Goal: Task Accomplishment & Management: Manage account settings

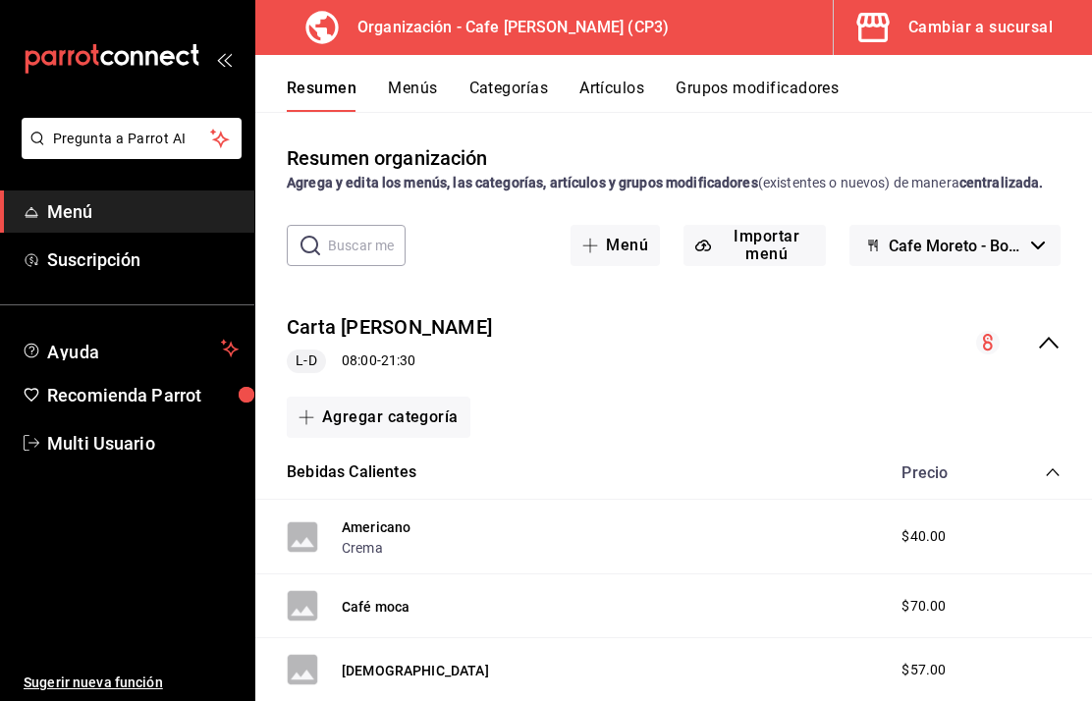
scroll to position [79, 0]
click at [398, 39] on div "Organización - Cafe [PERSON_NAME] (CP3)" at bounding box center [474, 27] width 406 height 55
click at [106, 221] on span "Menú" at bounding box center [142, 211] width 191 height 27
click at [972, 23] on div "Cambiar a sucursal" at bounding box center [980, 27] width 144 height 27
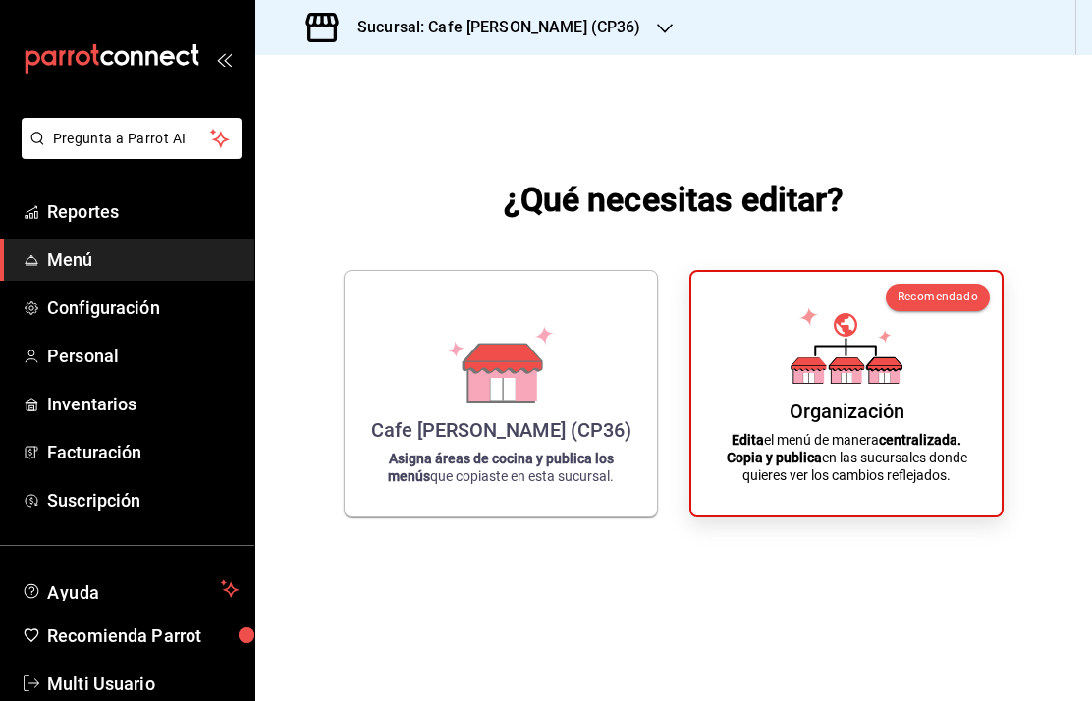
click at [853, 421] on div "Organización Edita el menú de manera centralizada. Copia y publica en las sucur…" at bounding box center [846, 394] width 263 height 212
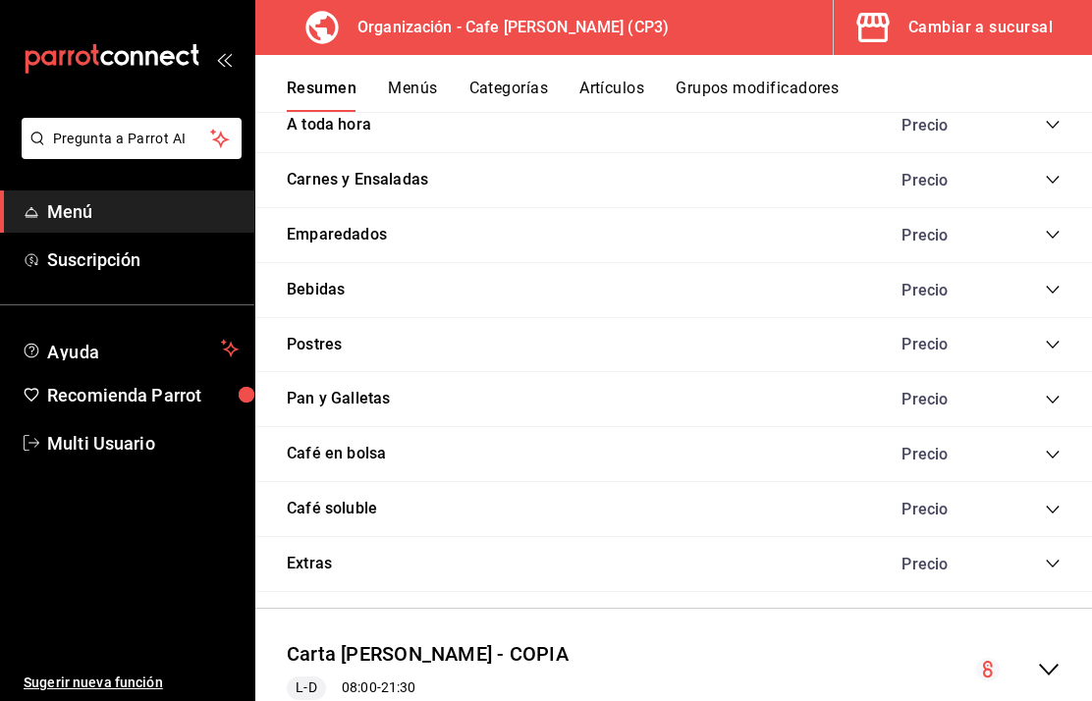
scroll to position [1830, 0]
click at [974, 17] on div "Cambiar a sucursal" at bounding box center [980, 27] width 144 height 27
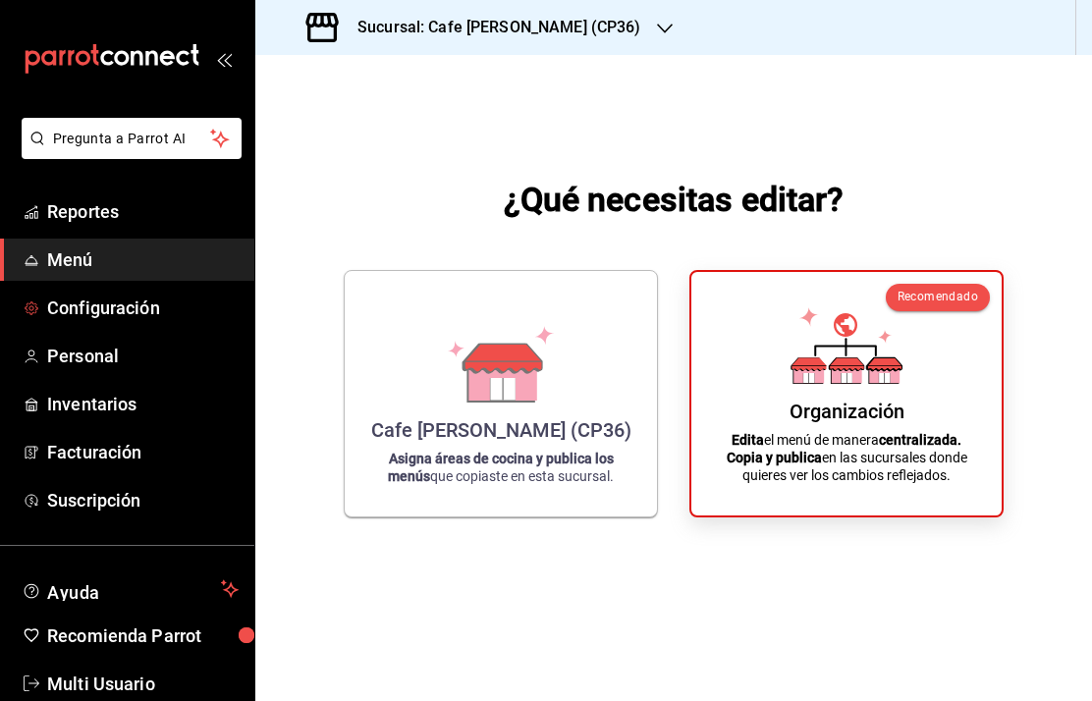
click at [144, 314] on span "Configuración" at bounding box center [142, 308] width 191 height 27
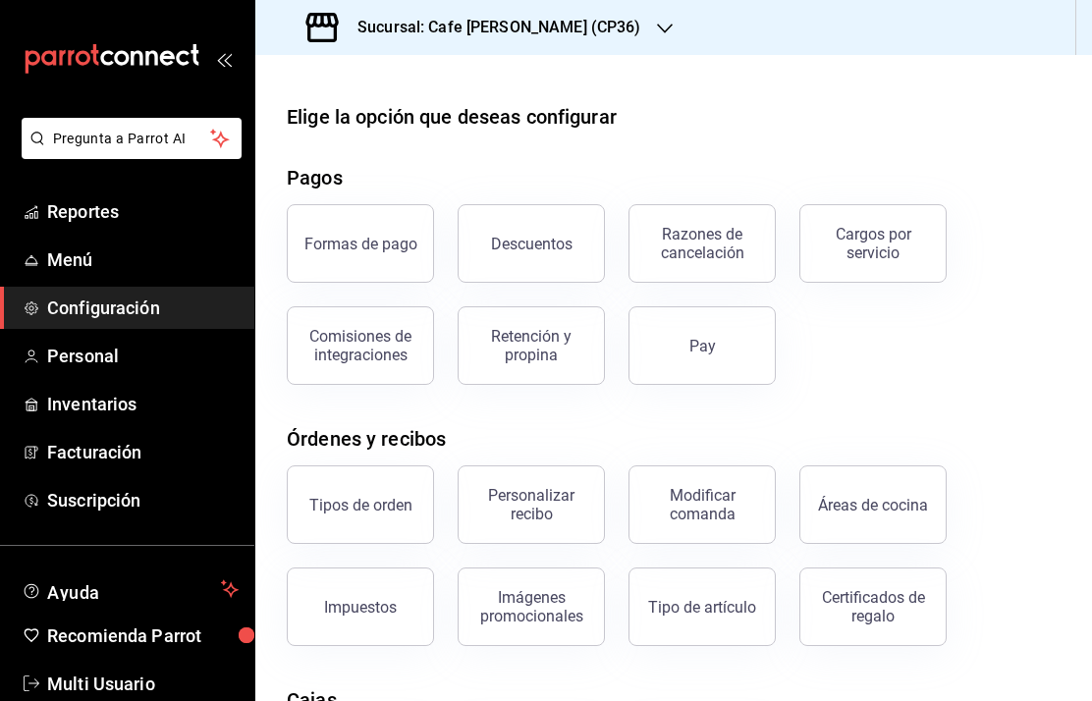
click at [107, 255] on span "Menú" at bounding box center [142, 259] width 191 height 27
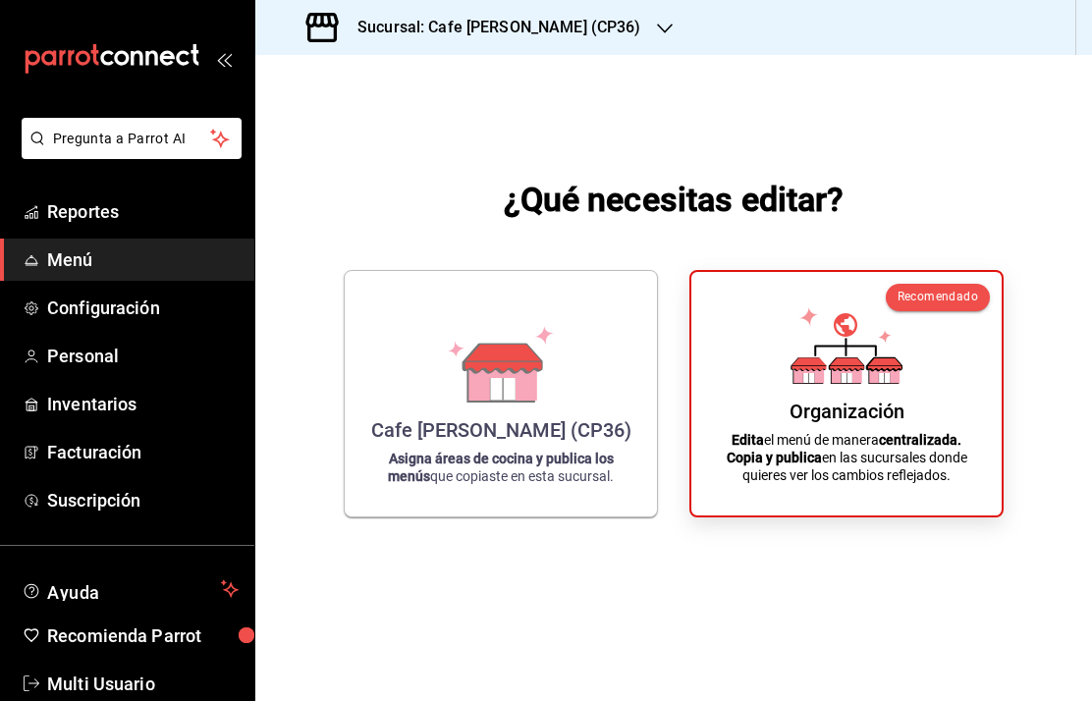
click at [71, 258] on span "Menú" at bounding box center [142, 259] width 191 height 27
click at [882, 423] on div "Organización" at bounding box center [846, 412] width 115 height 24
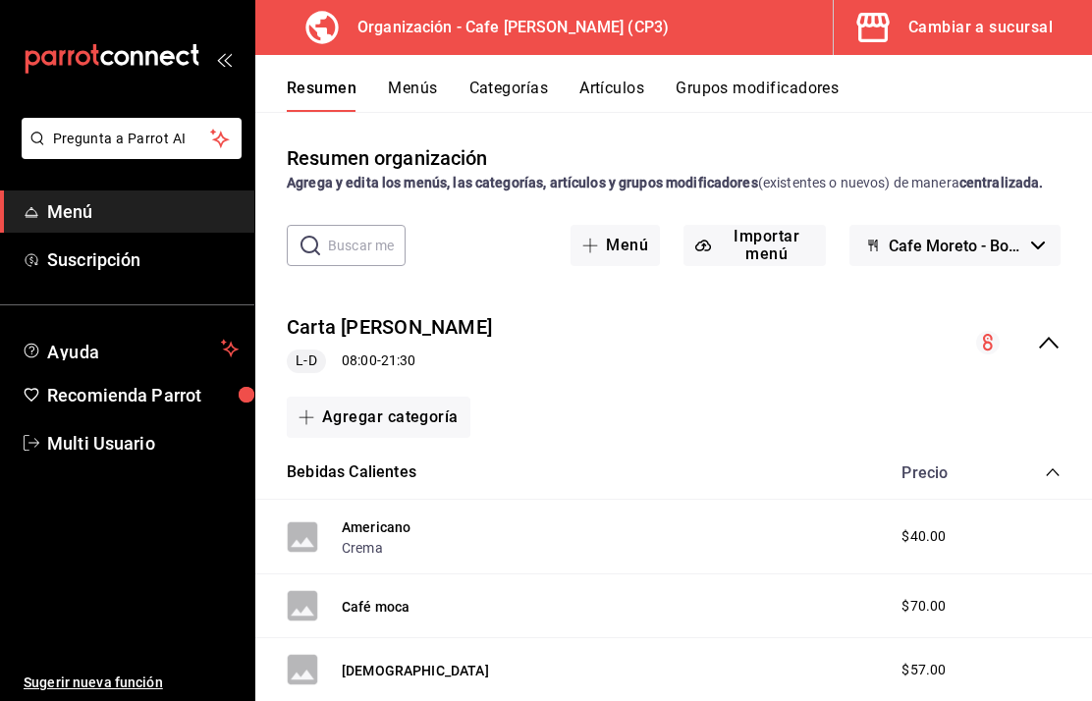
click at [993, 354] on circle "collapse-menu-row" at bounding box center [988, 343] width 24 height 24
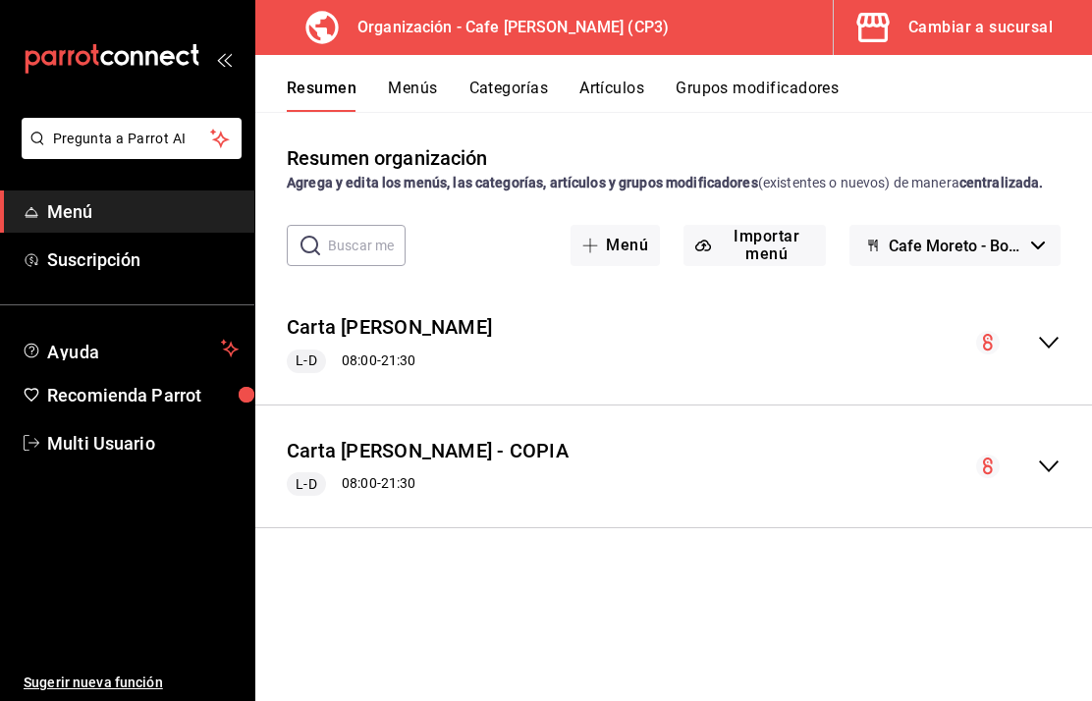
click at [625, 266] on button "Menú" at bounding box center [614, 245] width 89 height 41
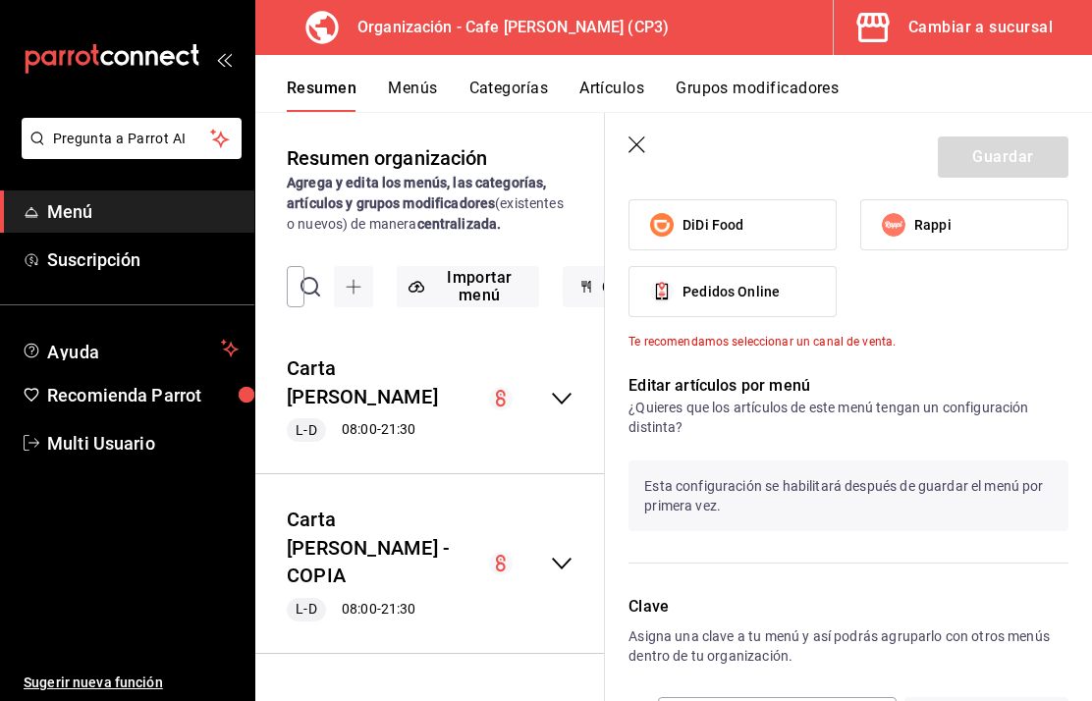
click at [411, 84] on button "Menús" at bounding box center [412, 95] width 49 height 33
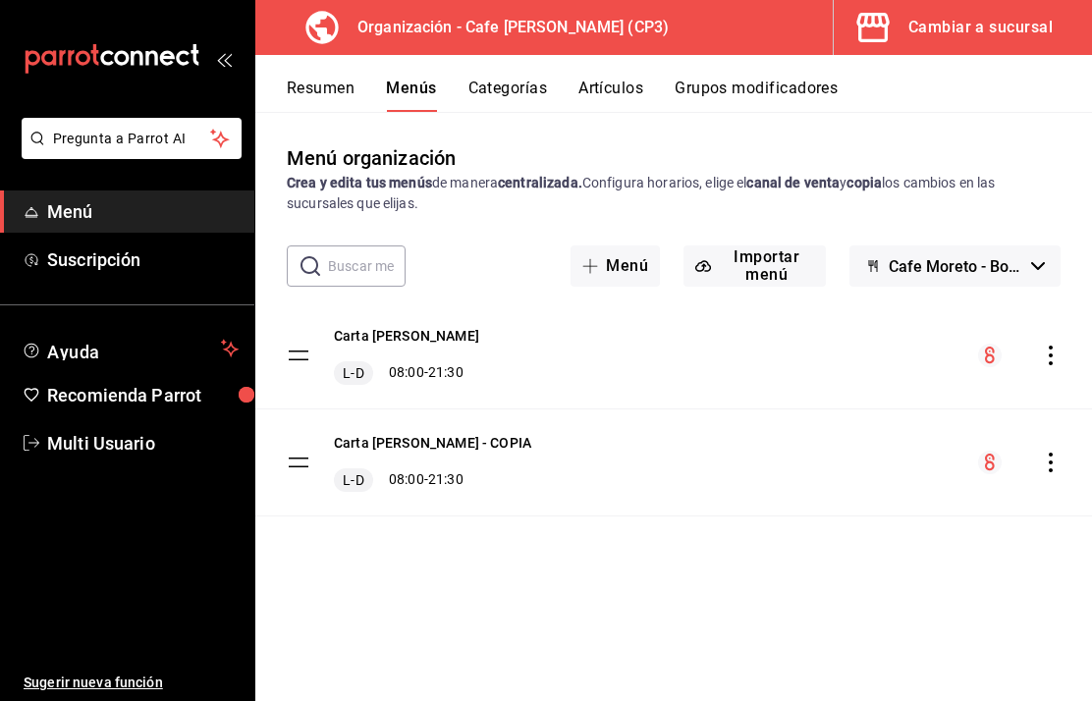
click at [1066, 352] on div "Carta Moretto L-D 08:00 - 21:30" at bounding box center [673, 355] width 837 height 106
click at [1054, 353] on icon "actions" at bounding box center [1051, 356] width 20 height 20
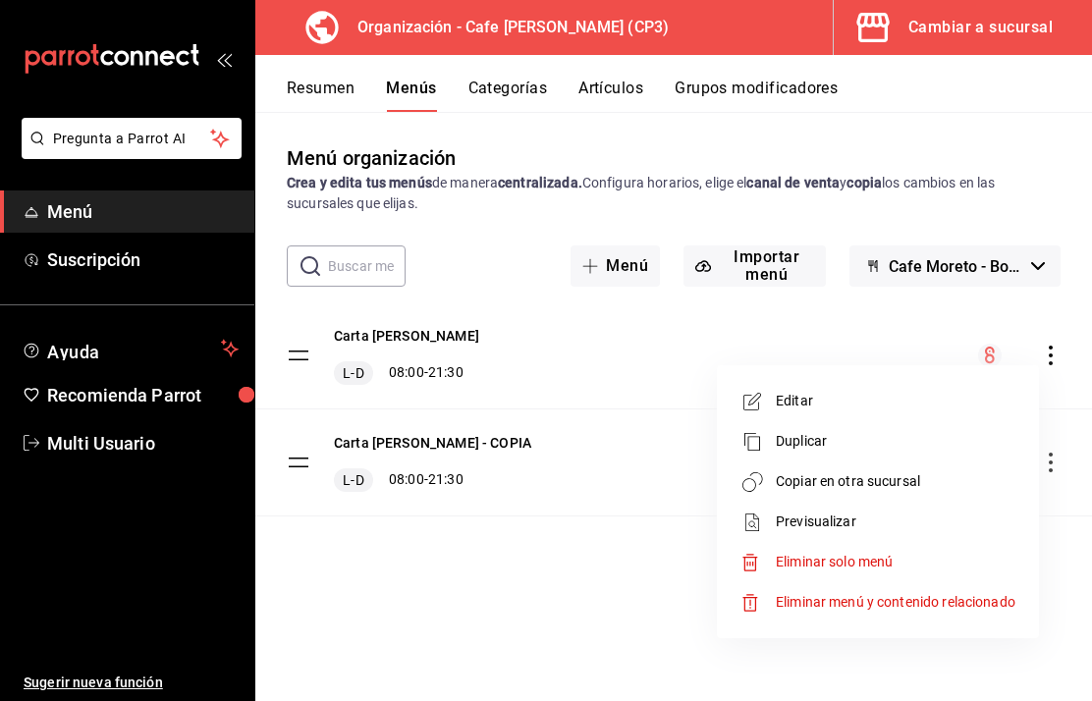
click at [476, 251] on div at bounding box center [546, 350] width 1092 height 701
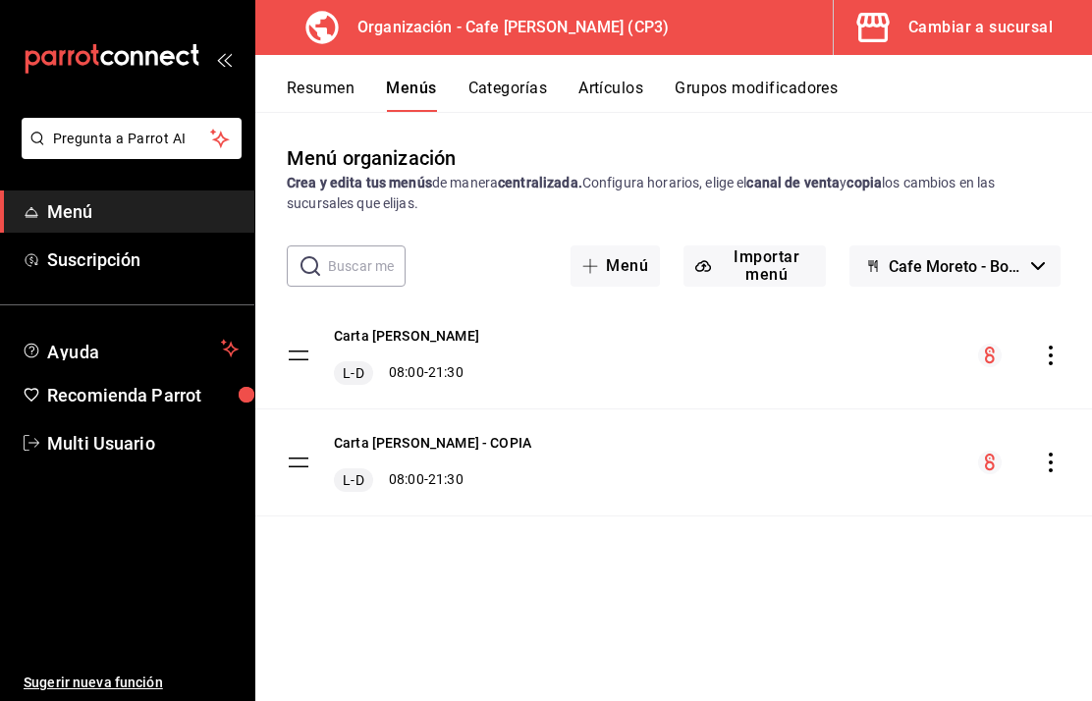
click at [1046, 260] on button "Cafe Moreto - Borrador" at bounding box center [954, 265] width 211 height 41
click at [478, 218] on div at bounding box center [546, 350] width 1092 height 701
click at [108, 216] on span "Menú" at bounding box center [142, 211] width 191 height 27
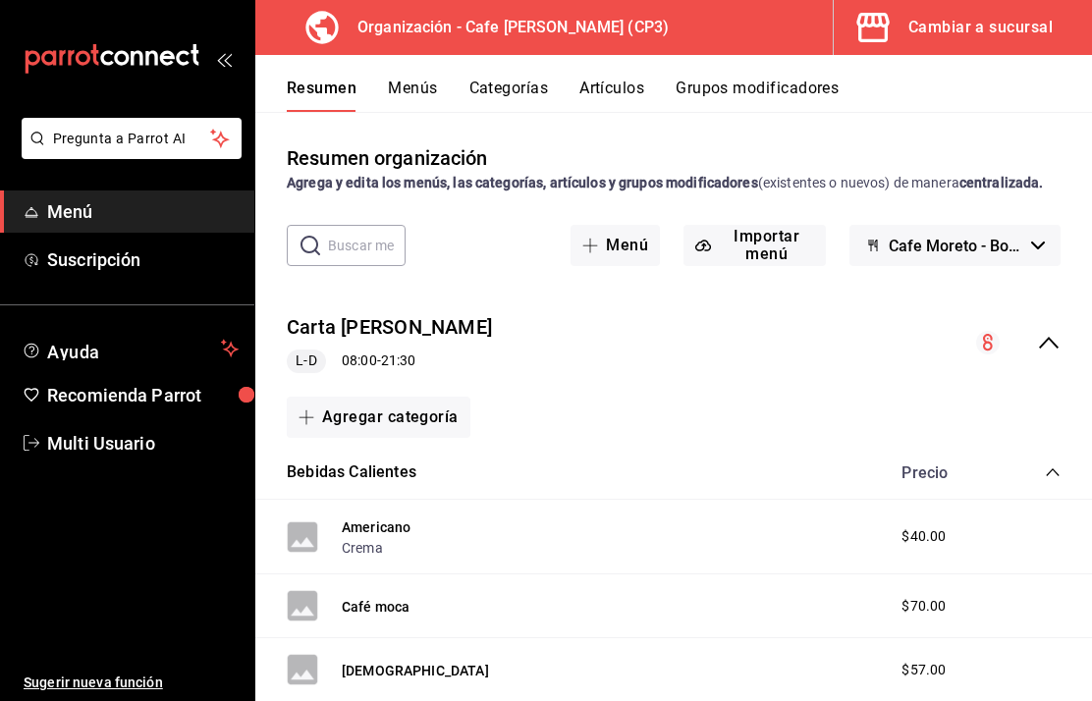
click at [423, 88] on button "Menús" at bounding box center [412, 95] width 49 height 33
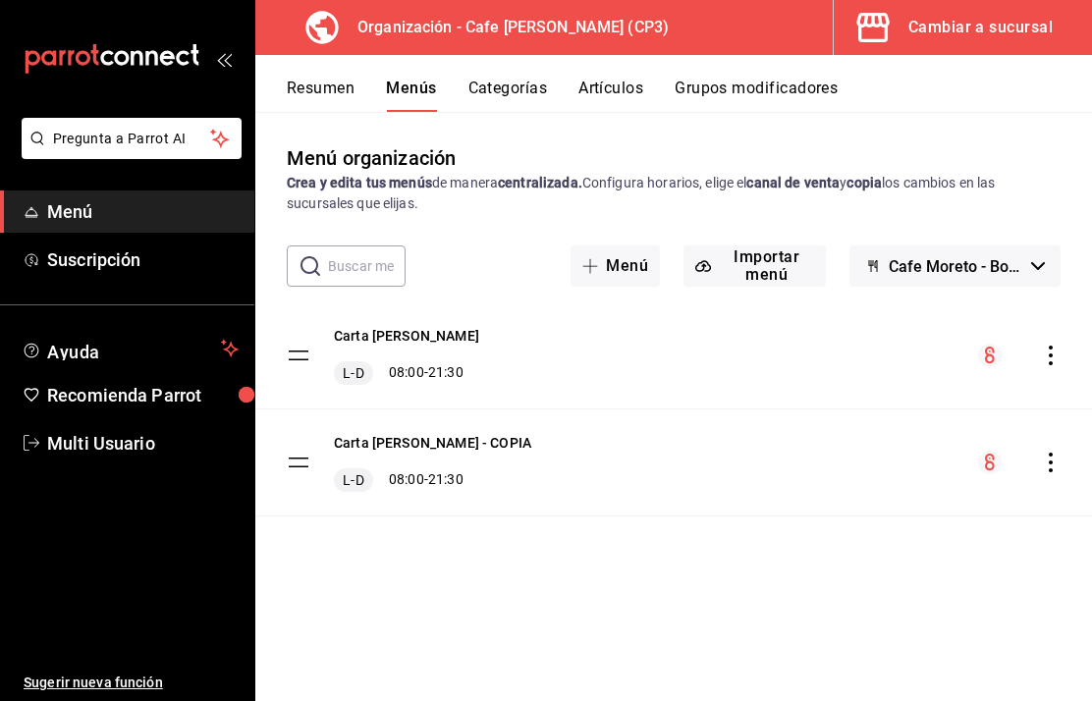
click at [494, 100] on button "Categorías" at bounding box center [508, 95] width 80 height 33
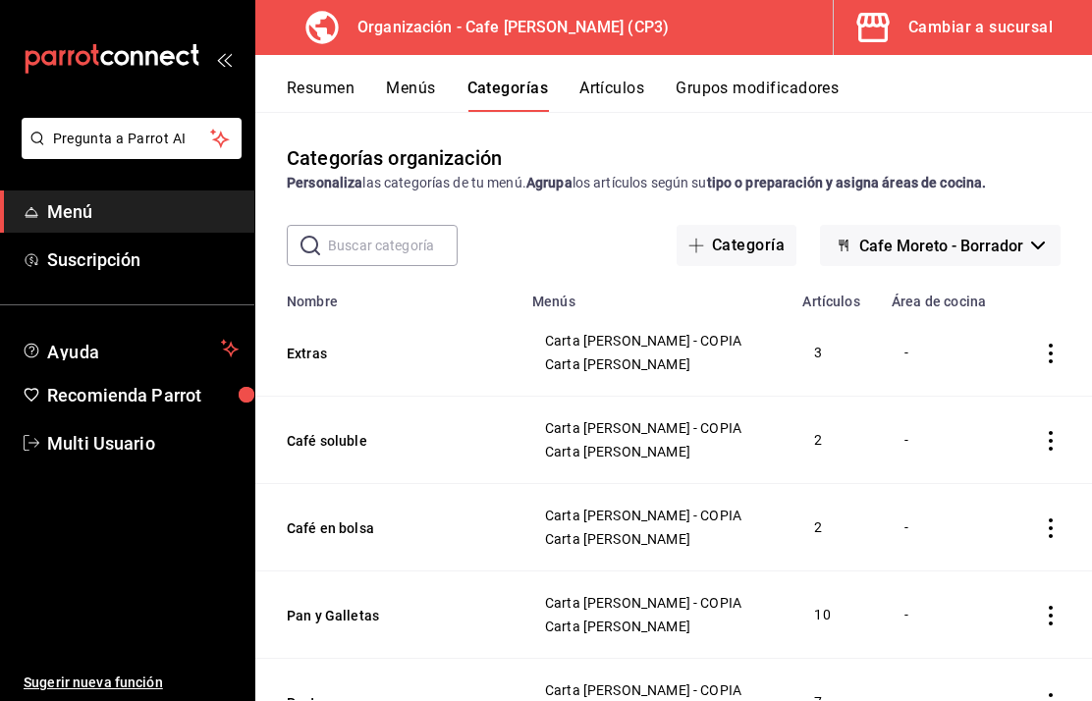
click at [625, 98] on button "Artículos" at bounding box center [611, 95] width 65 height 33
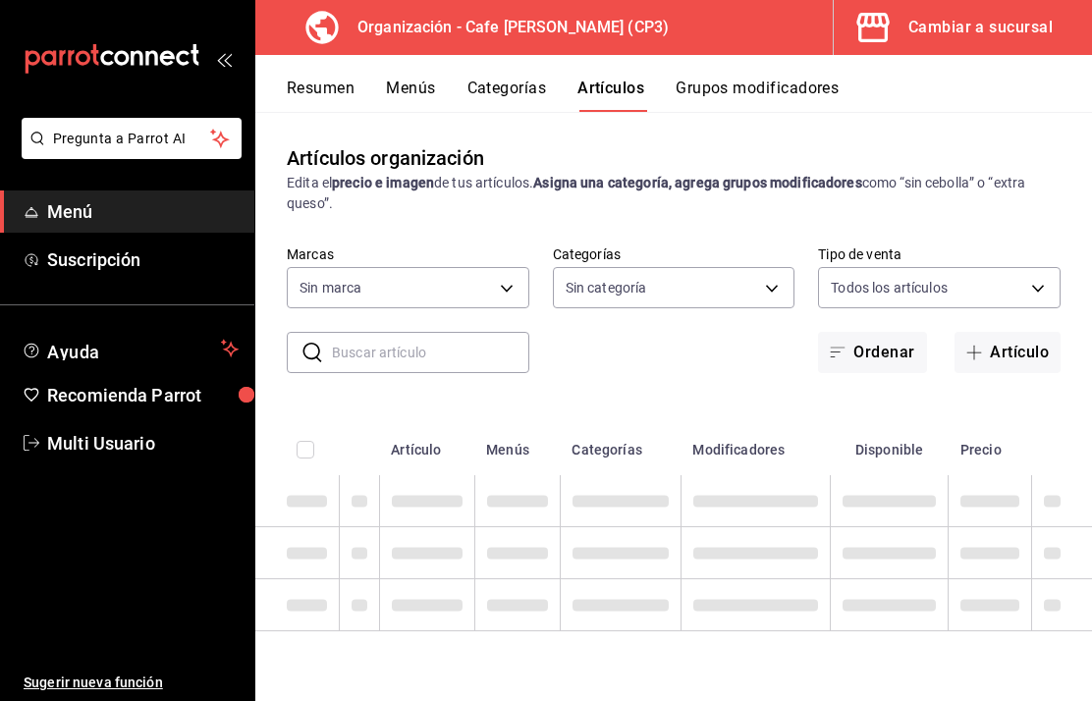
click at [626, 99] on button "Artículos" at bounding box center [610, 95] width 67 height 33
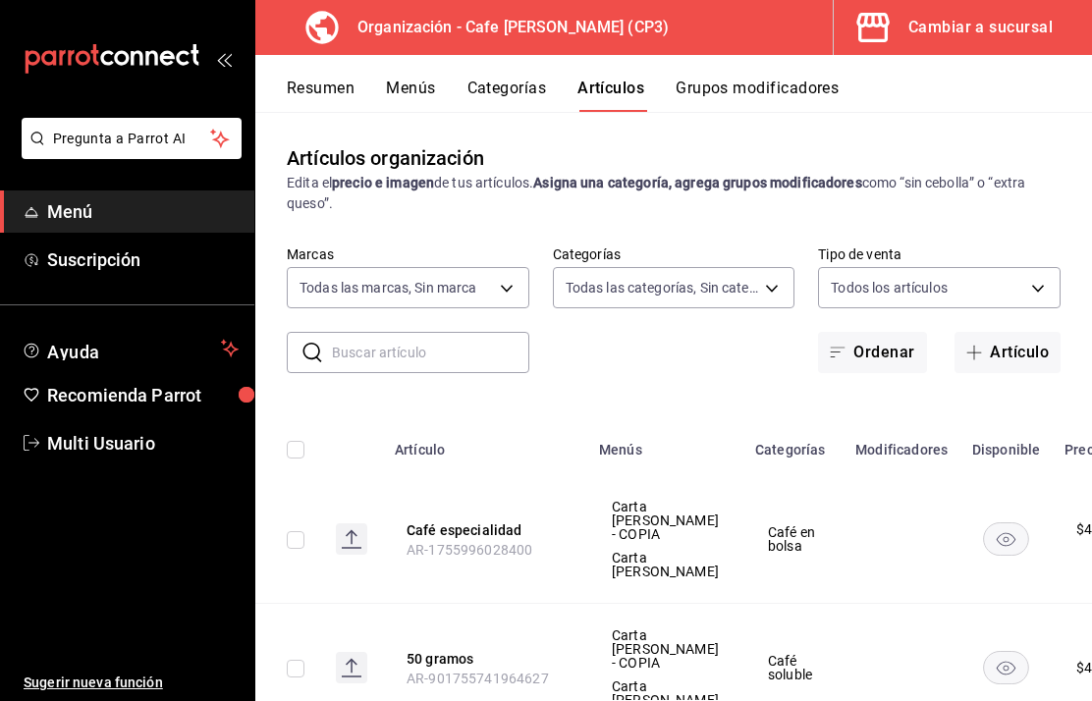
type input "6dc9de23-4e9e-430a-bcd5-91159ab4267b"
type input "c9968b85-49fd-4420-9912-9a075e7b57f4,2c877ee7-d3a1-4ec9-9549-88ad4c1216cb,76fd7…"
click at [757, 91] on button "Grupos modificadores" at bounding box center [757, 95] width 163 height 33
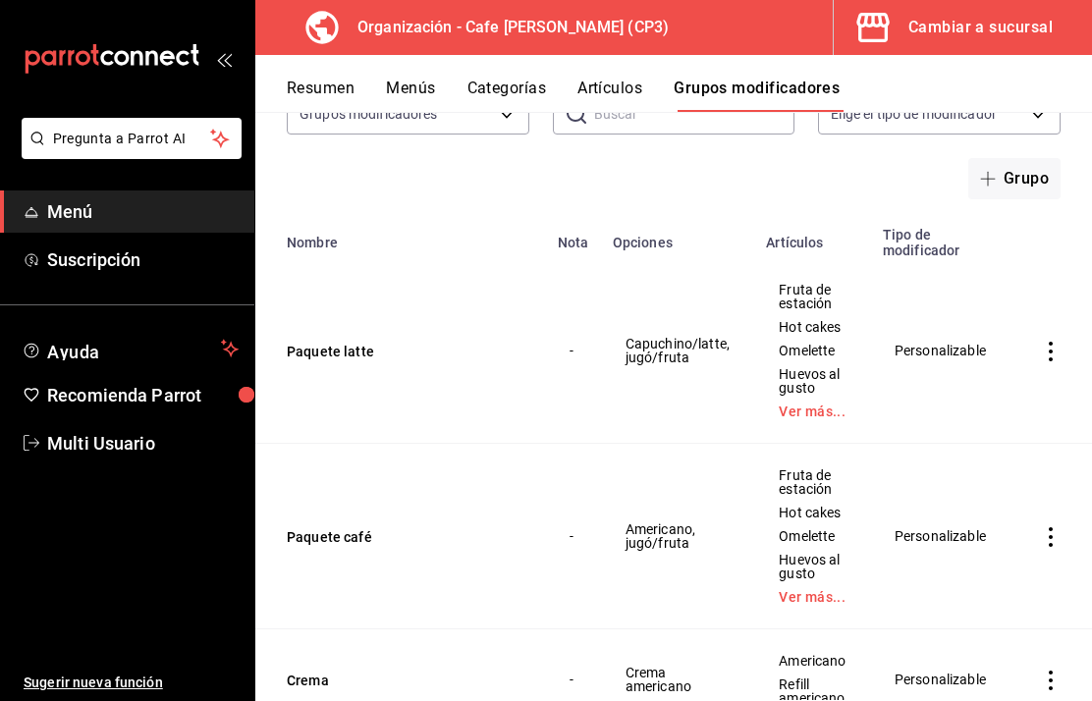
click at [73, 214] on span "Menú" at bounding box center [142, 211] width 191 height 27
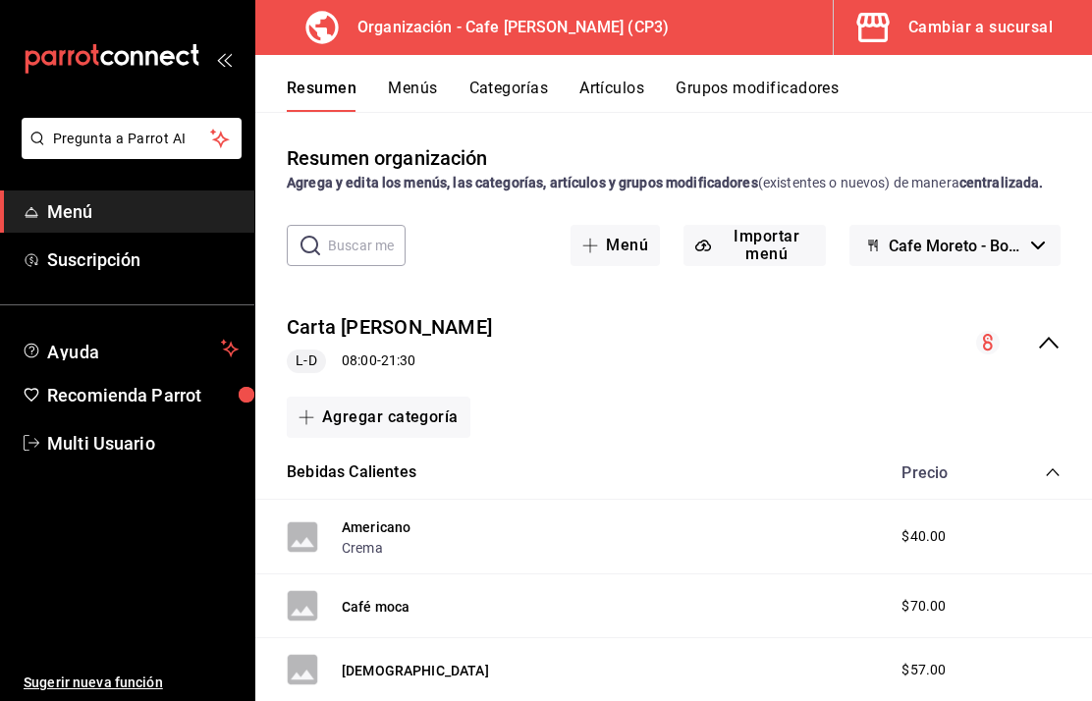
click at [932, 43] on button "Cambiar a sucursal" at bounding box center [955, 27] width 243 height 55
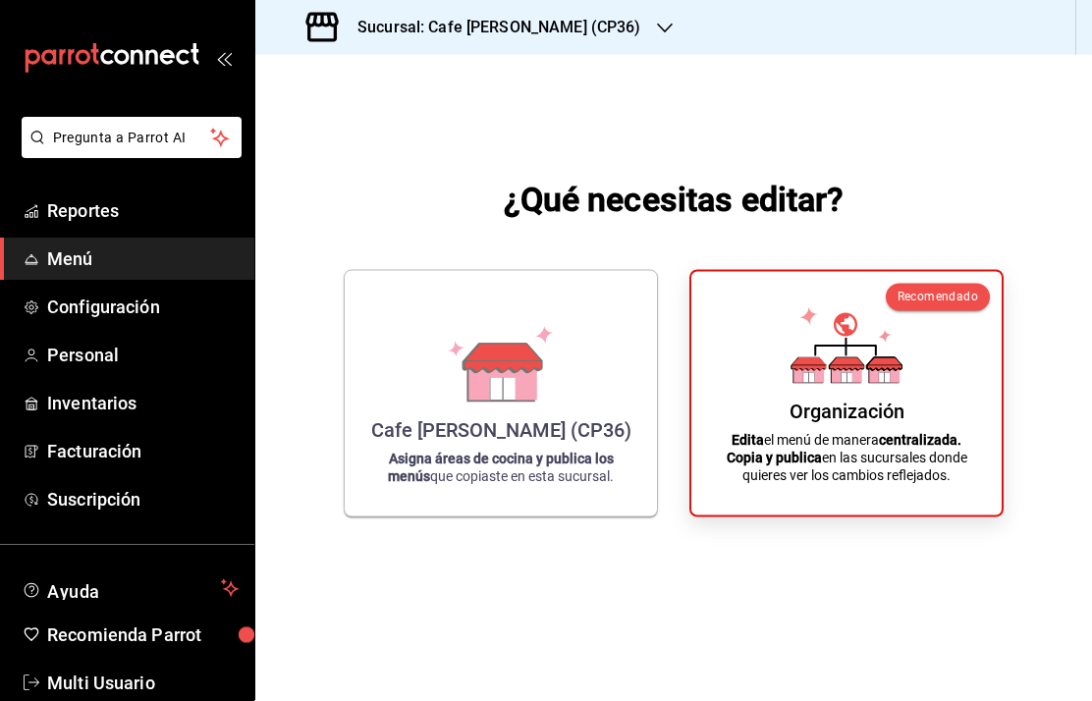
scroll to position [79, 0]
click at [810, 345] on div "Organización Edita el menú de manera centralizada. Copia y publica en las sucur…" at bounding box center [846, 394] width 263 height 212
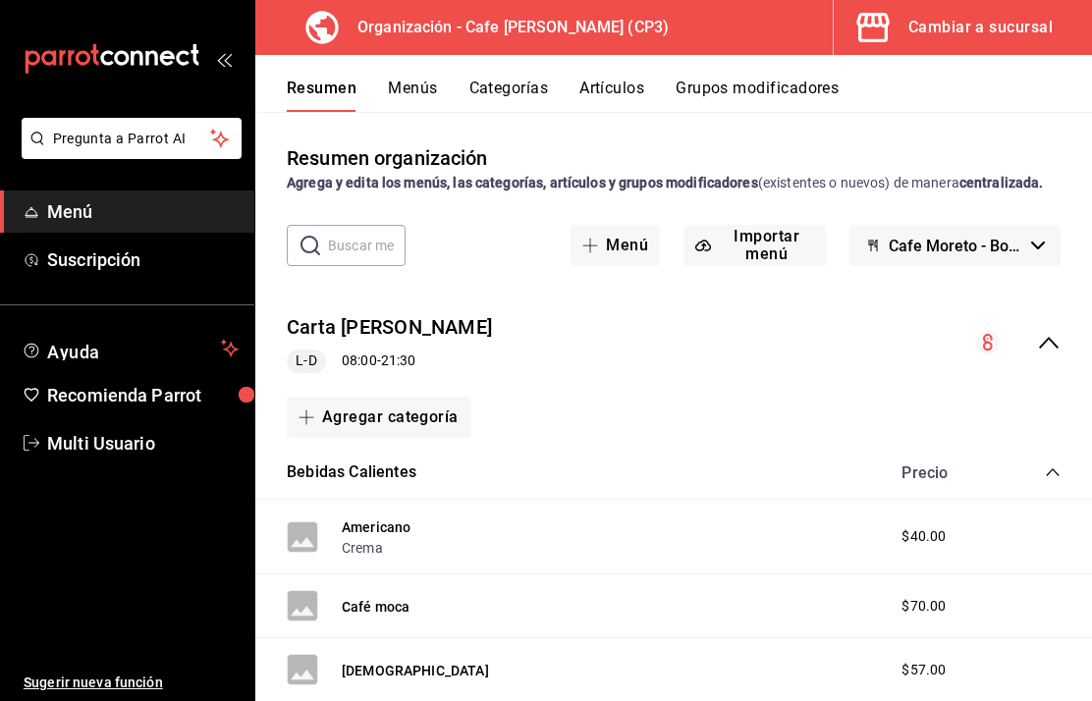
click at [350, 30] on h3 "Organización - Cafe [PERSON_NAME] (CP3)" at bounding box center [505, 28] width 327 height 24
click at [290, 25] on div "Organización - Cafe [PERSON_NAME] (CP3)" at bounding box center [474, 27] width 406 height 55
click at [289, 25] on div "Organización - Cafe [PERSON_NAME] (CP3)" at bounding box center [474, 27] width 406 height 55
click at [433, 46] on div "Organización - Cafe [PERSON_NAME] (CP3)" at bounding box center [474, 27] width 406 height 55
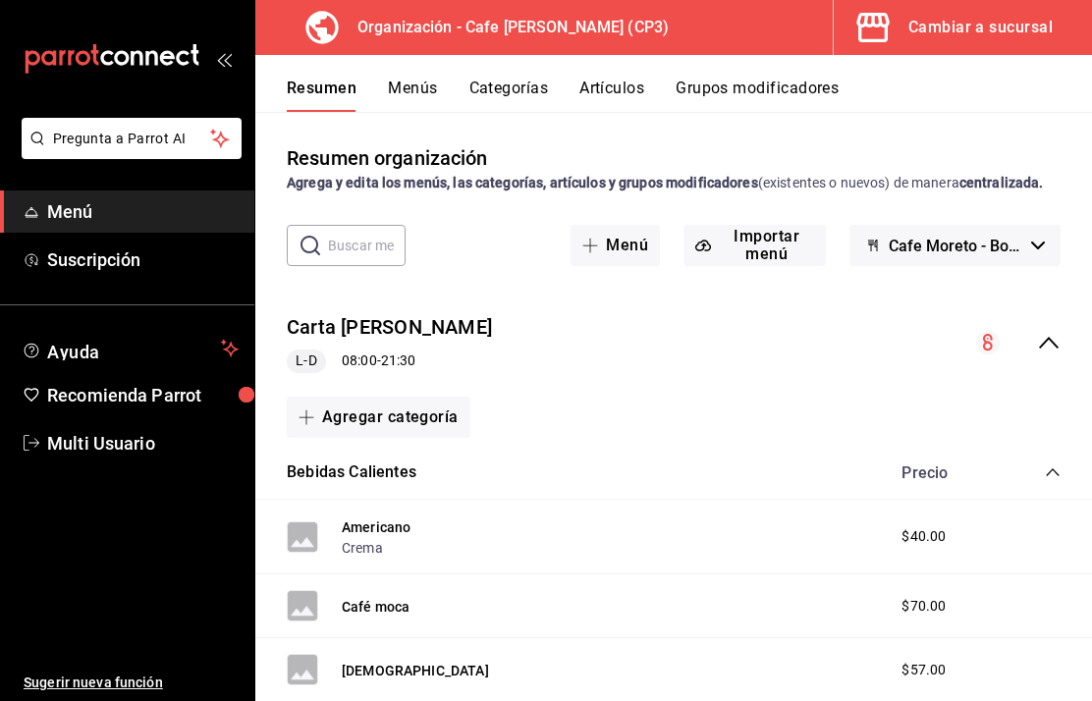
click at [439, 47] on div "Organización - Cafe [PERSON_NAME] (CP3)" at bounding box center [474, 27] width 406 height 55
click at [653, 172] on div "Resumen organización Agrega y edita los menús, las categorías, artículos y grup…" at bounding box center [673, 168] width 837 height 50
click at [356, 313] on button "Carta [PERSON_NAME]" at bounding box center [389, 327] width 205 height 28
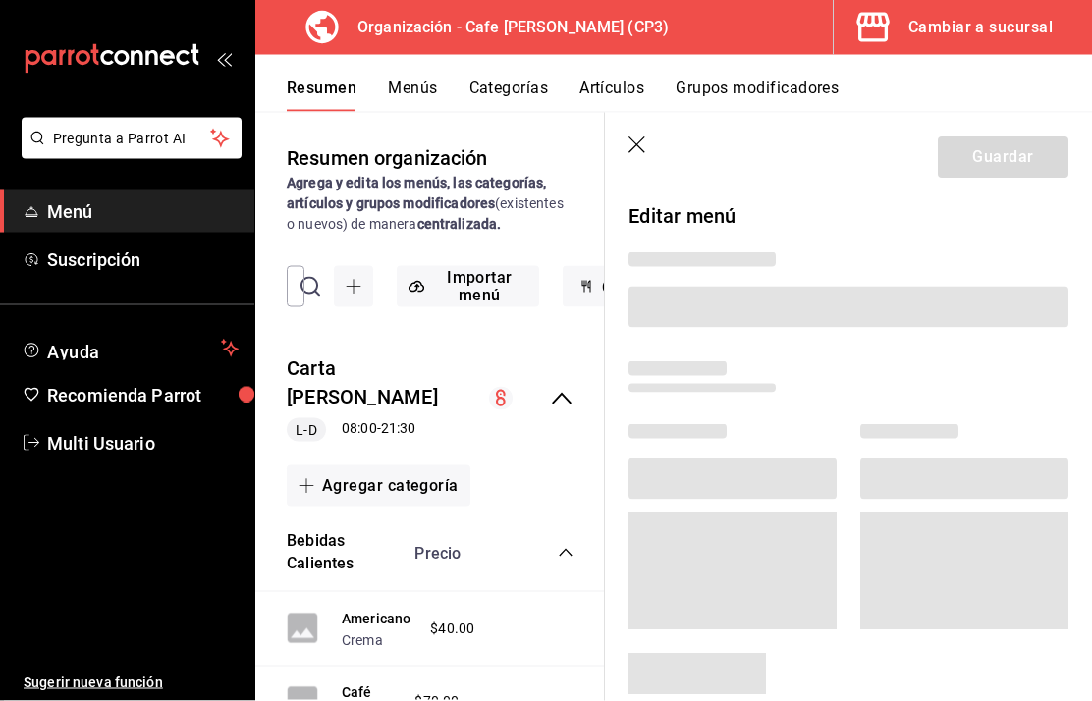
scroll to position [36, 0]
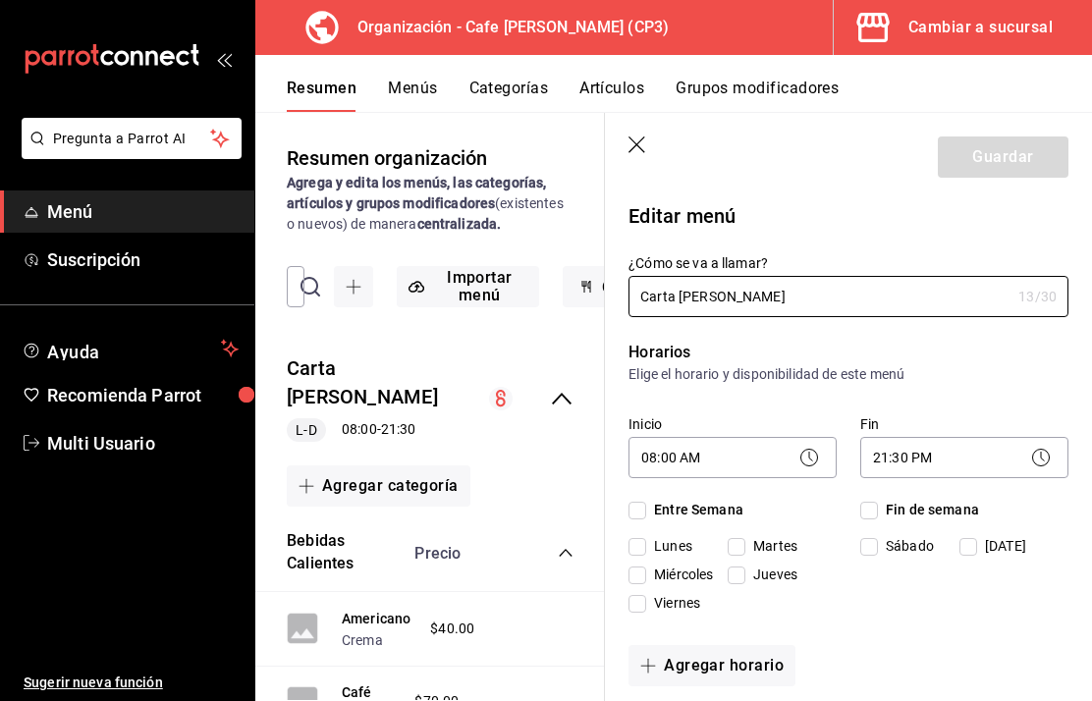
checkbox input "true"
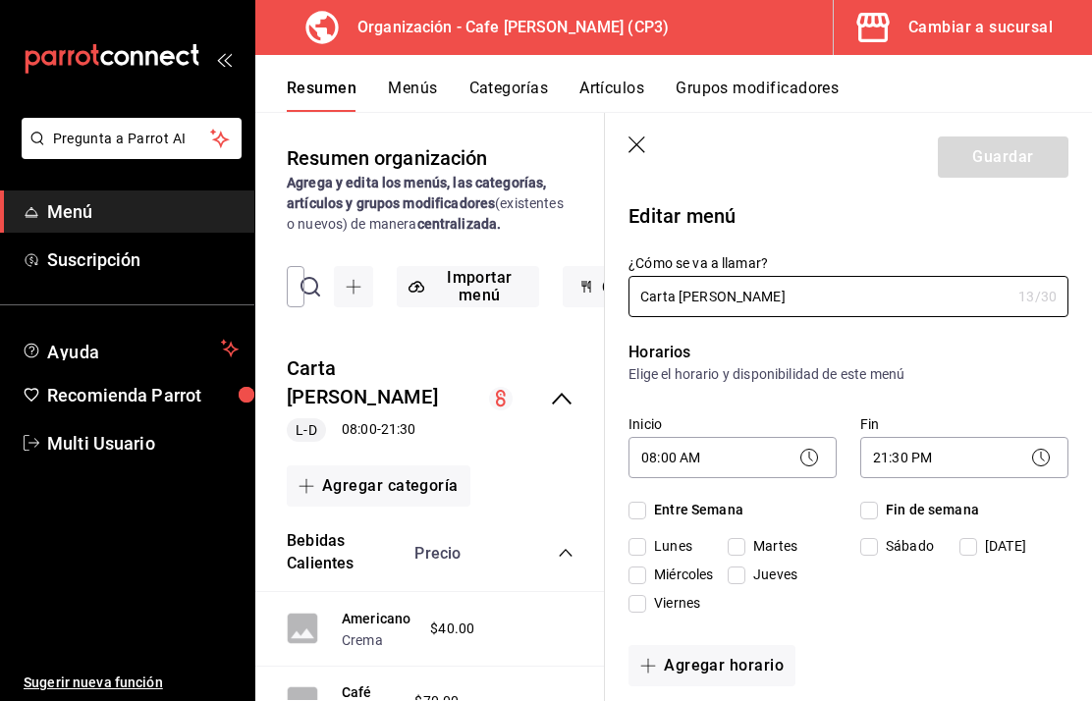
checkbox input "true"
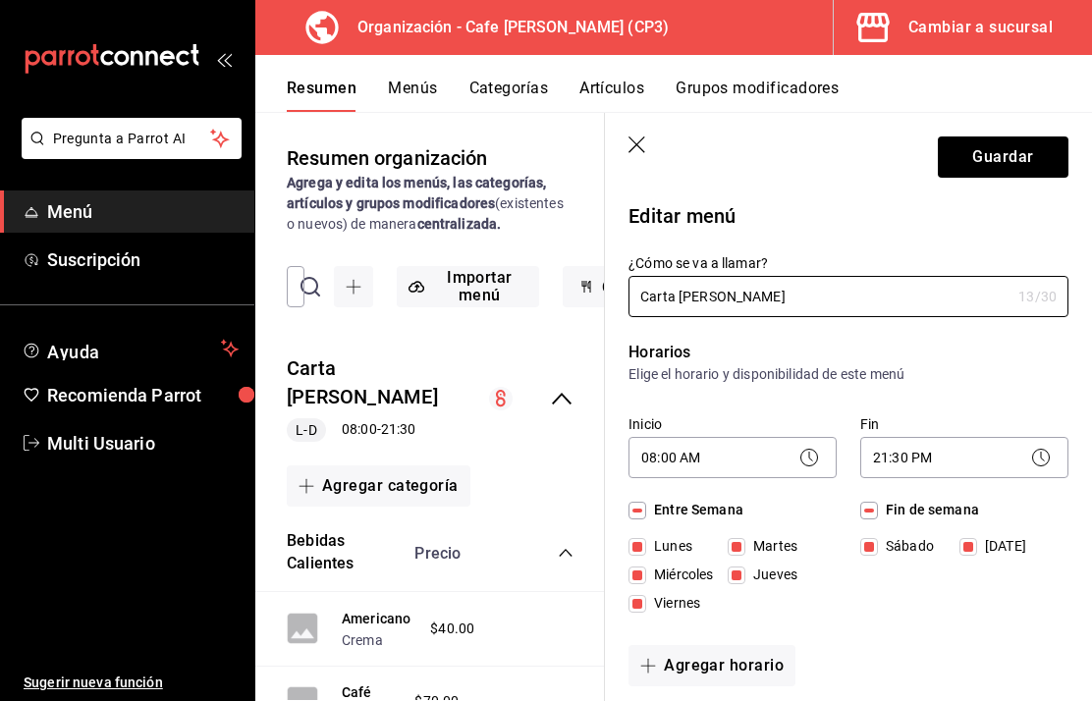
scroll to position [0, 0]
click at [639, 145] on icon "button" at bounding box center [638, 146] width 20 height 20
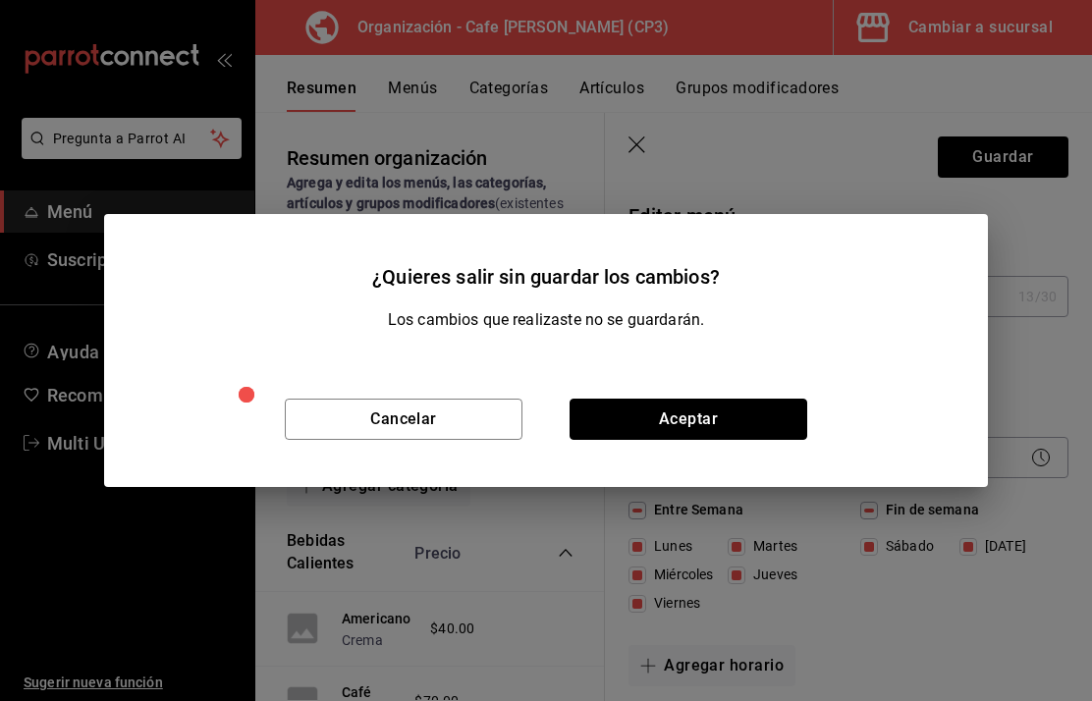
click at [651, 407] on button "Aceptar" at bounding box center [689, 419] width 238 height 41
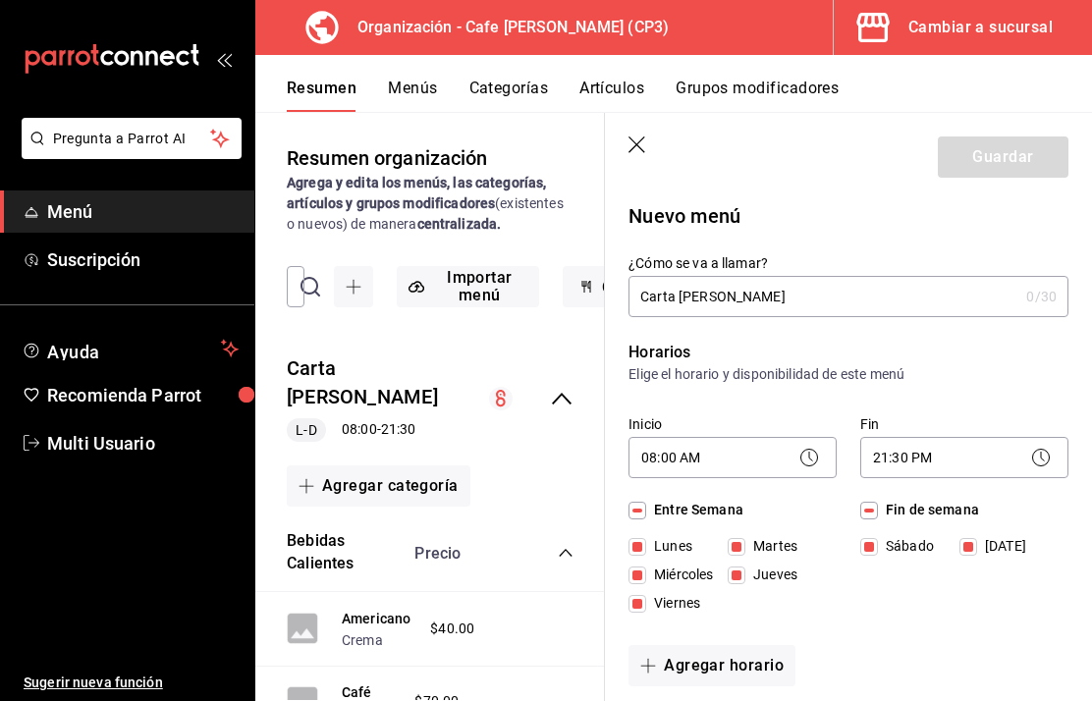
checkbox input "false"
type input "1756245290031"
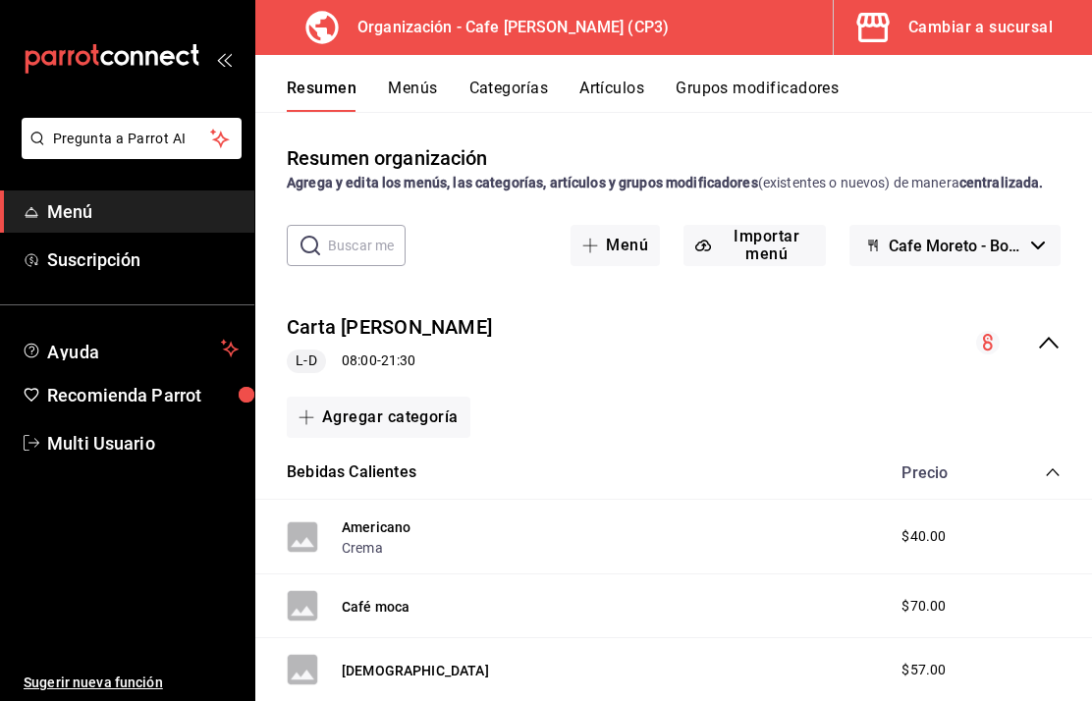
click at [598, 253] on icon "button" at bounding box center [590, 246] width 16 height 16
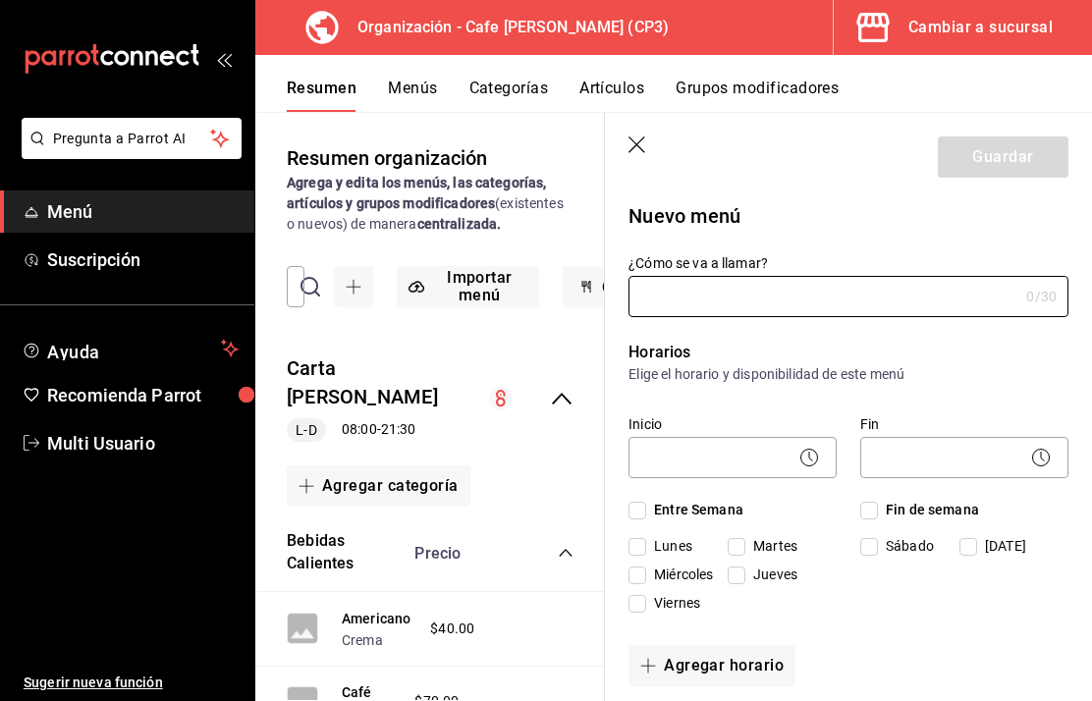
click at [634, 151] on icon "button" at bounding box center [638, 146] width 20 height 20
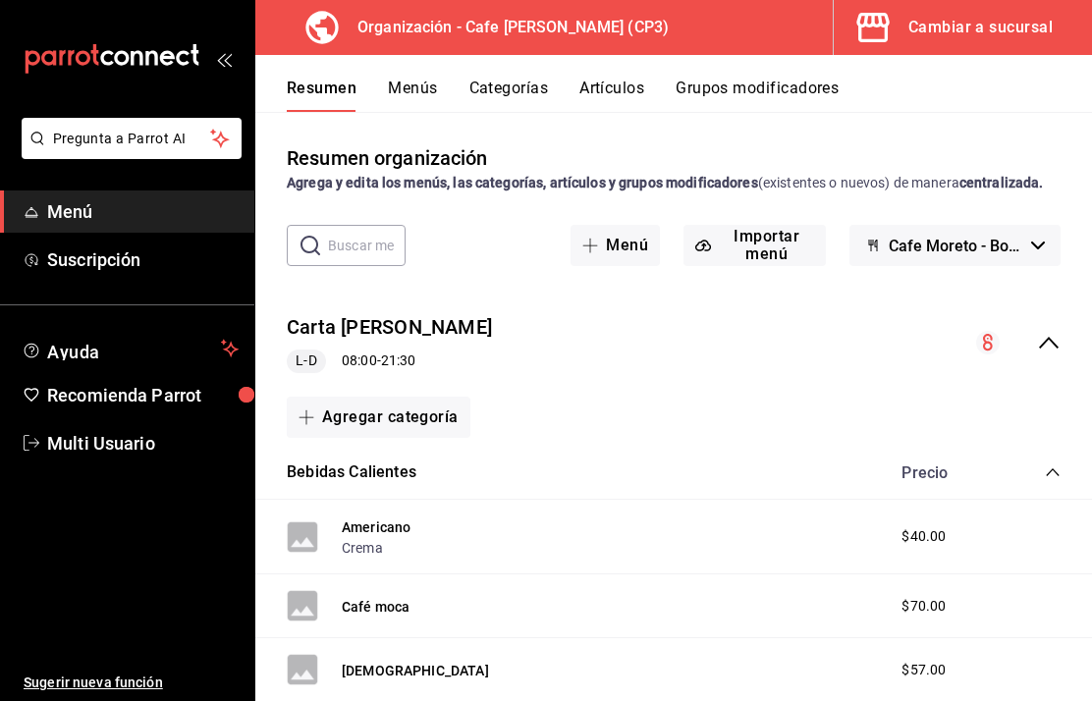
click at [991, 351] on icon "collapse-menu-row" at bounding box center [988, 342] width 10 height 17
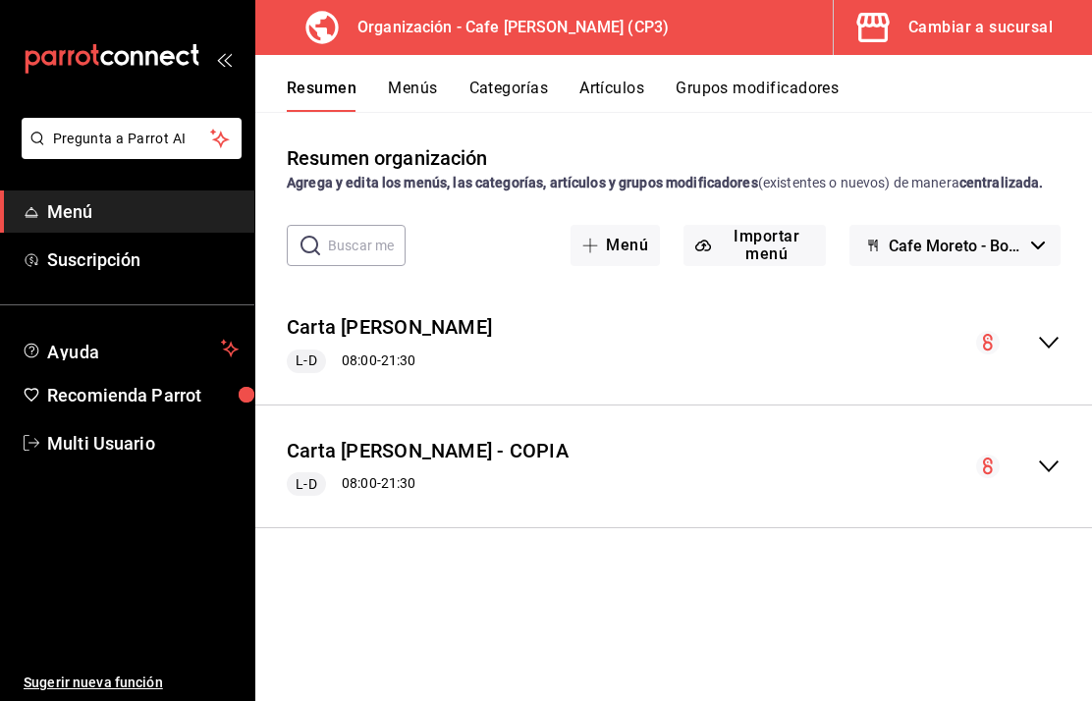
click at [1056, 354] on icon "collapse-menu-row" at bounding box center [1049, 343] width 24 height 24
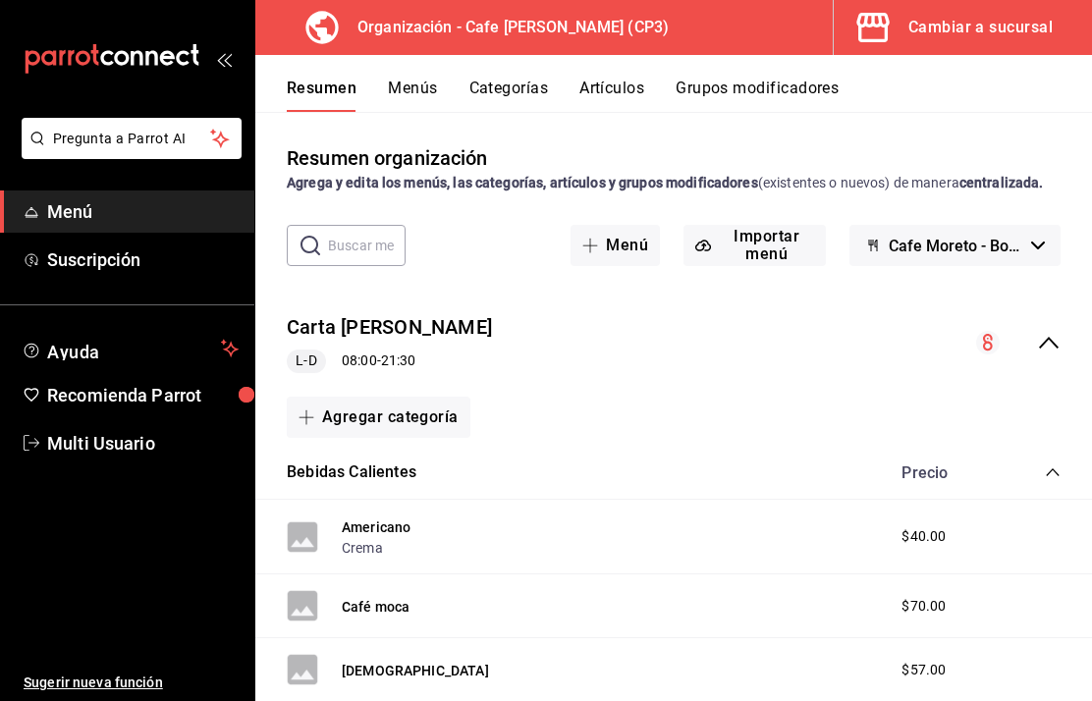
click at [990, 354] on circle "collapse-menu-row" at bounding box center [988, 343] width 24 height 24
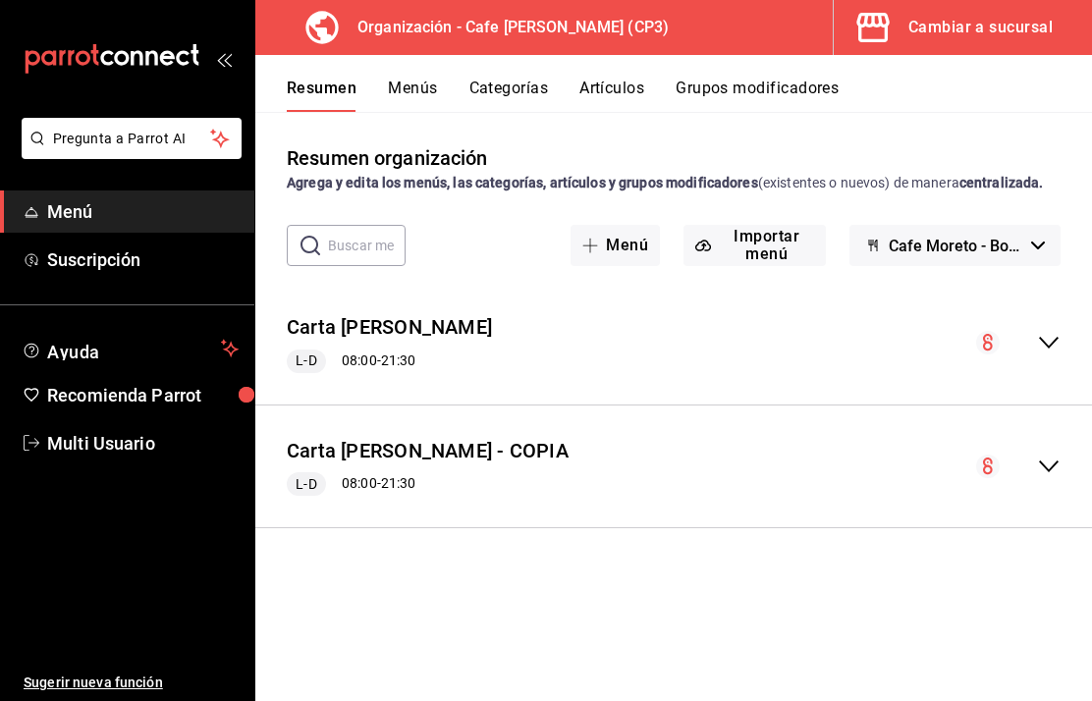
click at [423, 81] on button "Menús" at bounding box center [412, 95] width 49 height 33
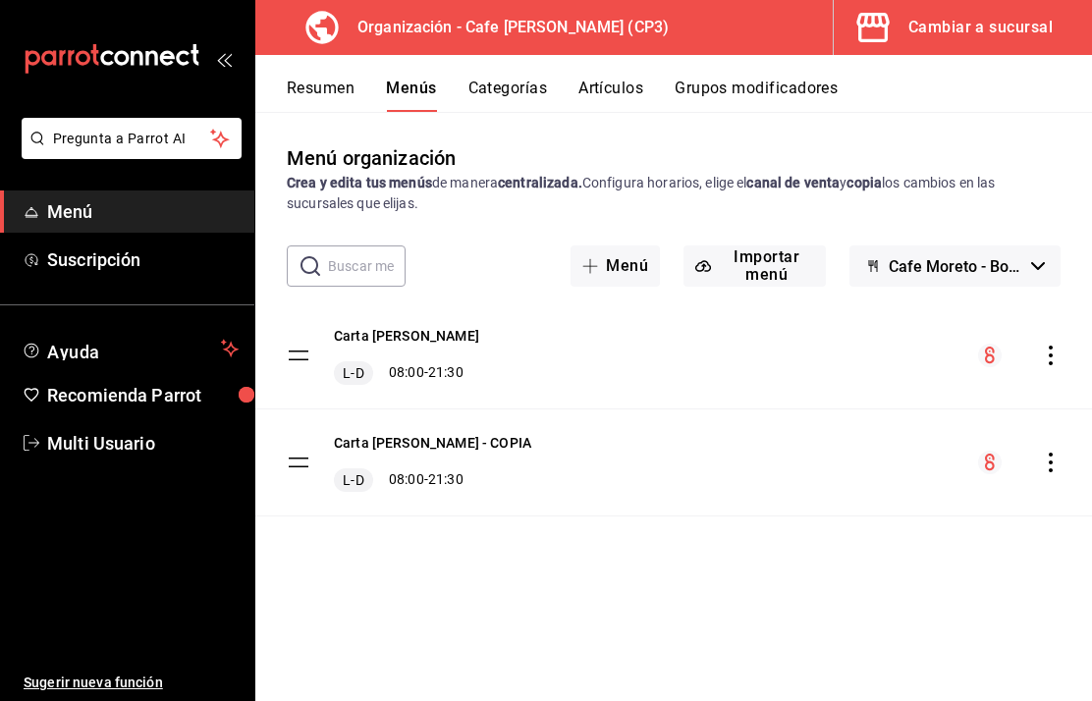
click at [320, 362] on div "Carta Moretto L-D 08:00 - 21:30" at bounding box center [383, 355] width 192 height 59
click at [288, 350] on tbody "Carta Moretto L-D 08:00 - 21:30 Carta Moretto - COPIA L-D 08:00 - 21:30" at bounding box center [673, 409] width 837 height 214
click at [380, 342] on button "Carta [PERSON_NAME]" at bounding box center [406, 336] width 145 height 20
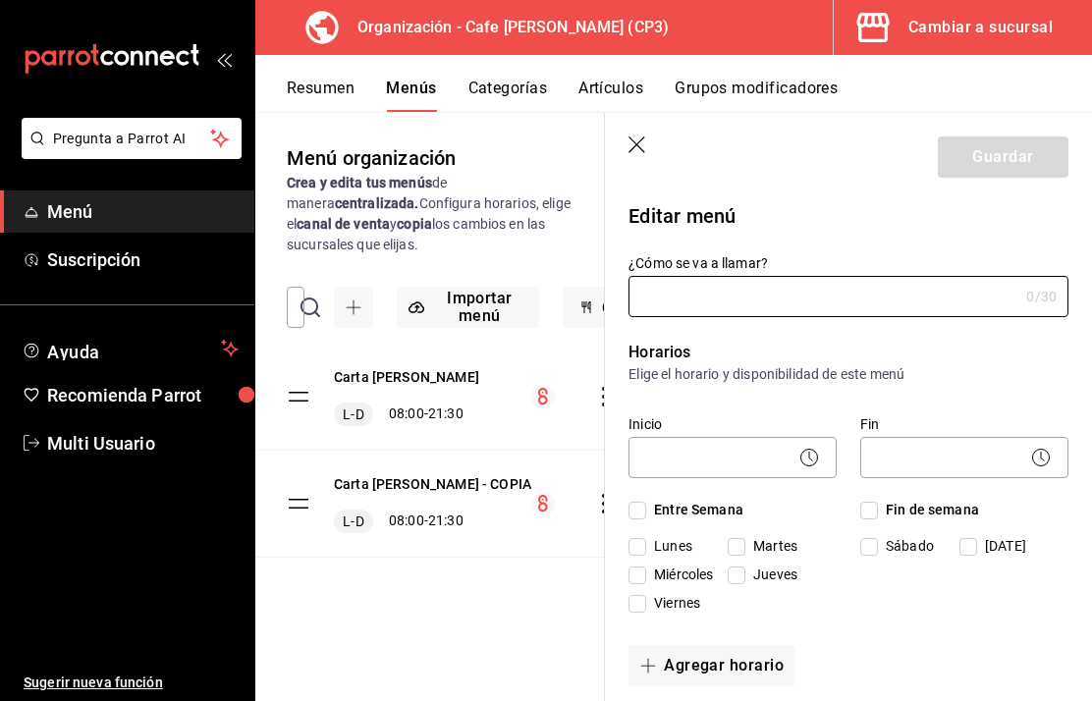
type input "Carta [PERSON_NAME]"
checkbox input "true"
type input "1755741964515"
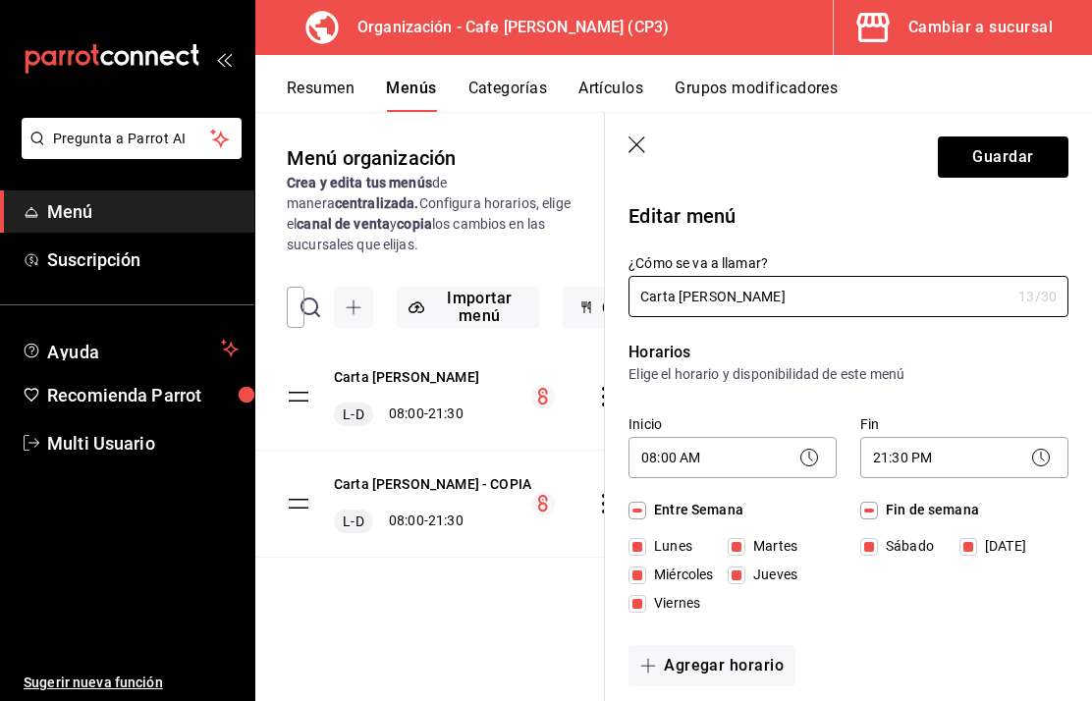
click at [596, 671] on div "Menú organización Crea y edita tus menús de manera centralizada. Configura hora…" at bounding box center [430, 421] width 350 height 557
click at [646, 146] on icon "button" at bounding box center [638, 146] width 20 height 20
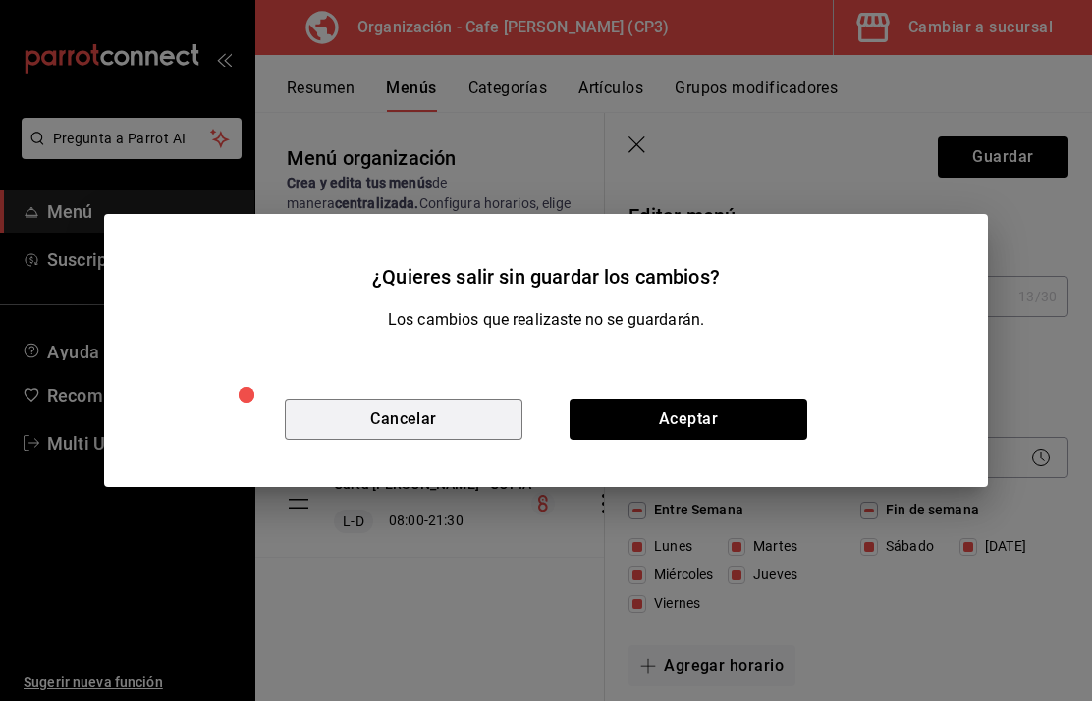
click at [385, 418] on button "Cancelar" at bounding box center [404, 419] width 238 height 41
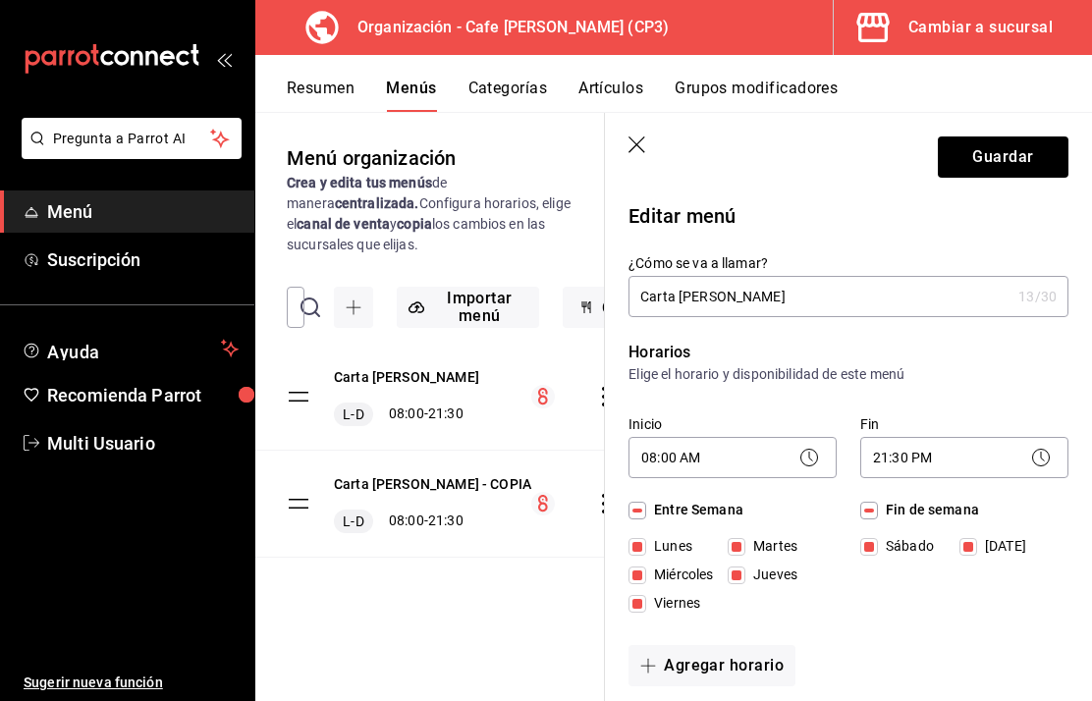
click at [618, 136] on header "Guardar" at bounding box center [848, 153] width 487 height 81
click at [640, 148] on icon "button" at bounding box center [636, 144] width 17 height 17
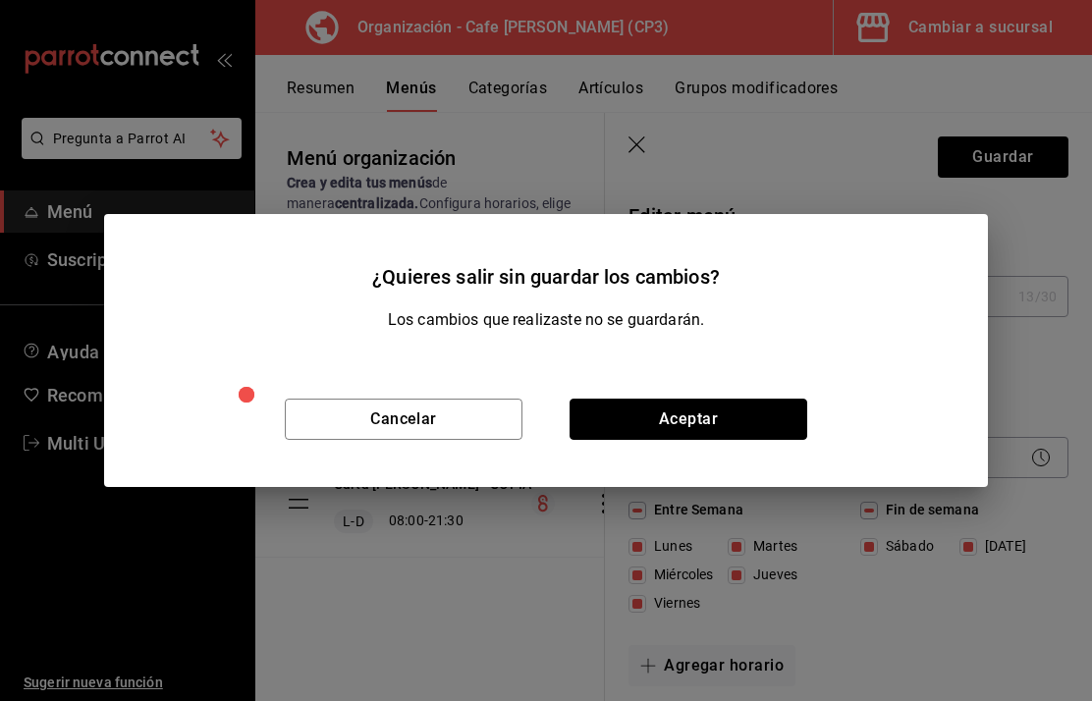
click at [693, 421] on button "Aceptar" at bounding box center [689, 419] width 238 height 41
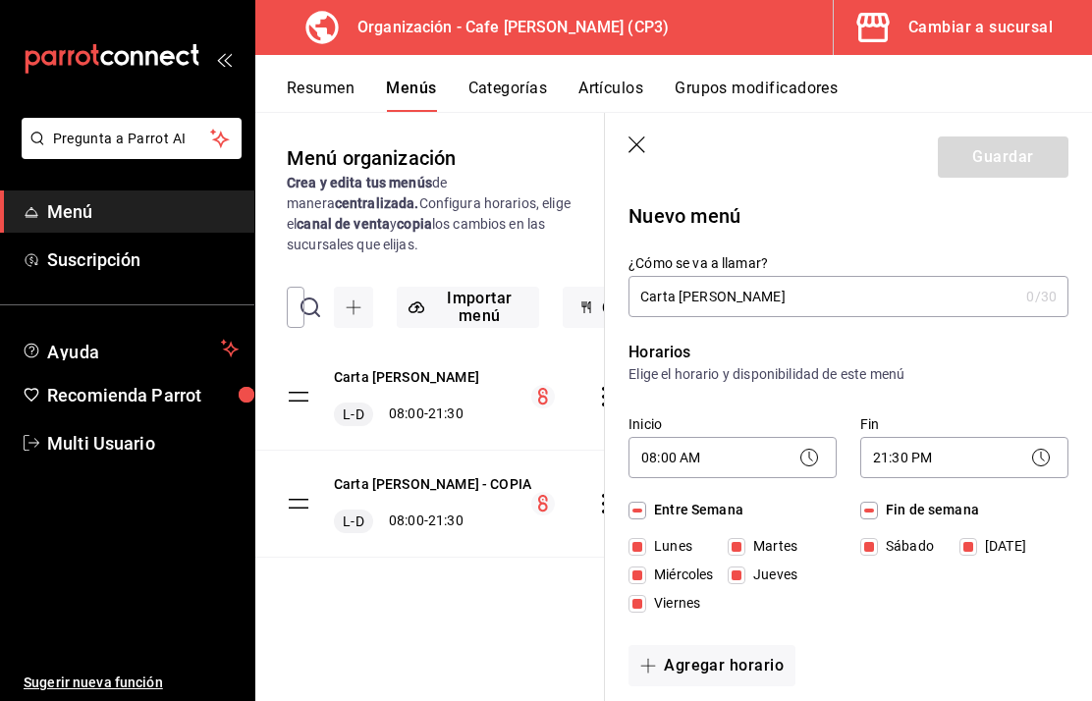
checkbox input "false"
type input "1756245346401"
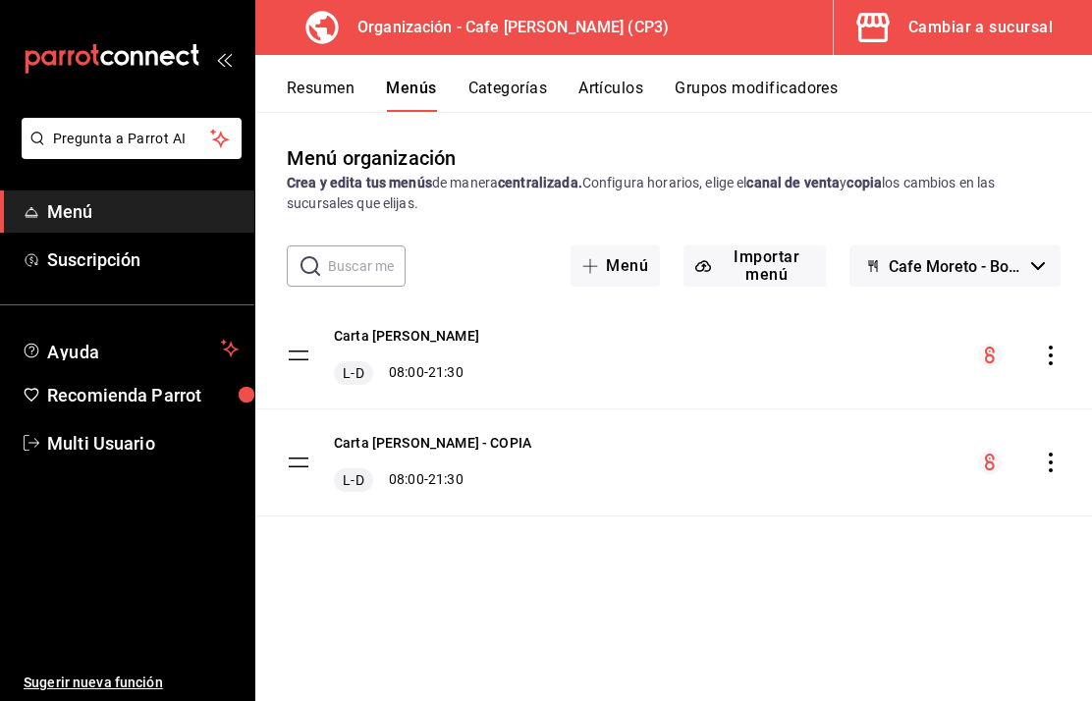
click at [1059, 350] on icon "actions" at bounding box center [1051, 356] width 20 height 20
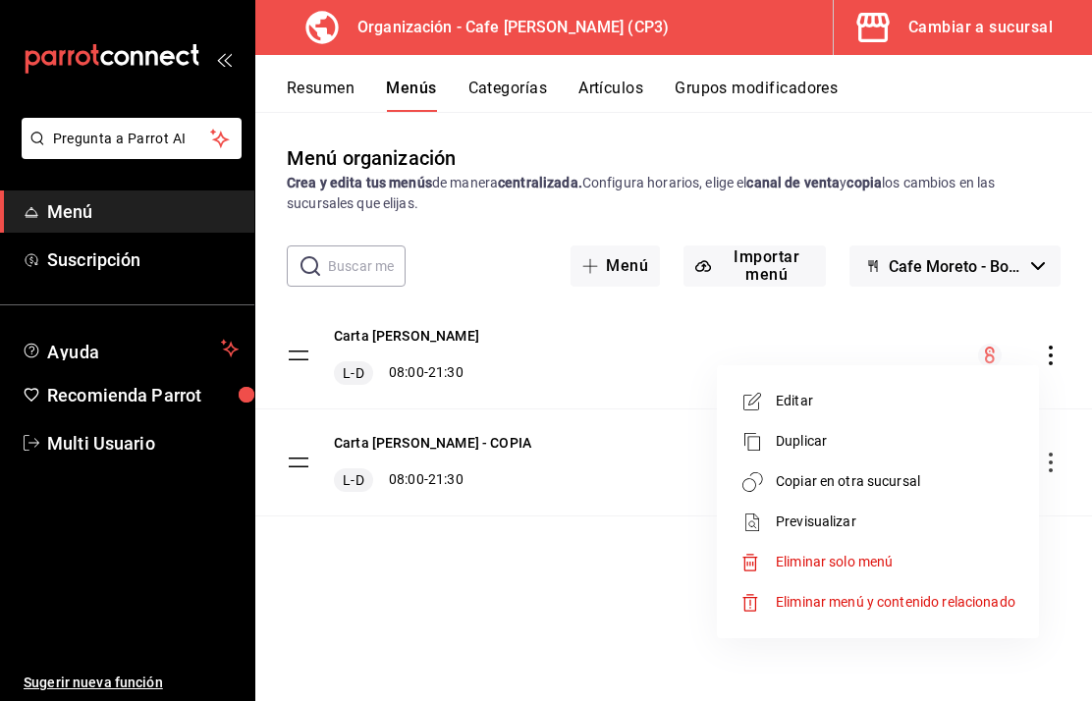
click at [587, 623] on div at bounding box center [546, 350] width 1092 height 701
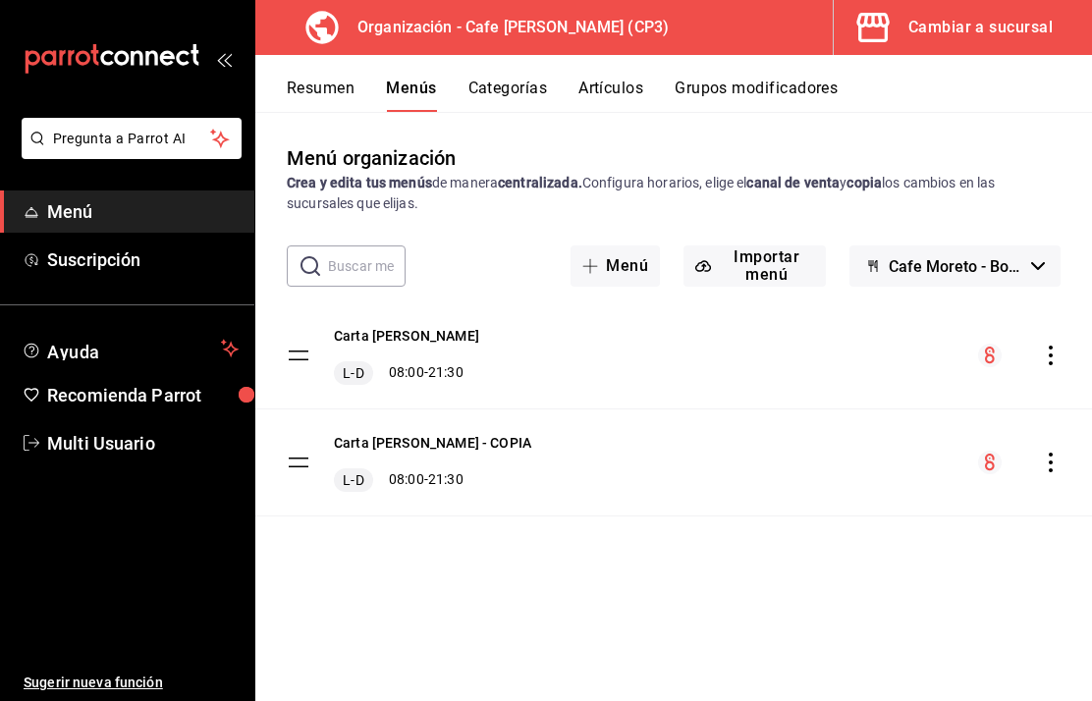
click at [622, 91] on button "Artículos" at bounding box center [610, 95] width 65 height 33
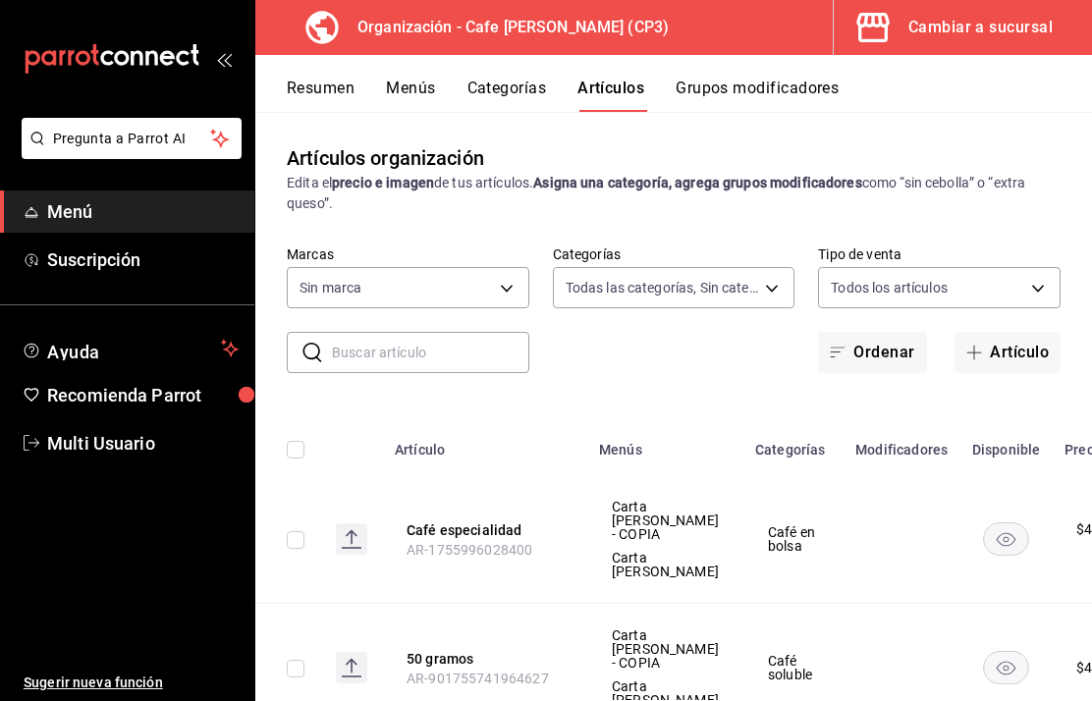
type input "c9968b85-49fd-4420-9912-9a075e7b57f4,2c877ee7-d3a1-4ec9-9549-88ad4c1216cb,76fd7…"
type input "6dc9de23-4e9e-430a-bcd5-91159ab4267b"
click at [921, 35] on div "Cambiar a sucursal" at bounding box center [980, 27] width 144 height 27
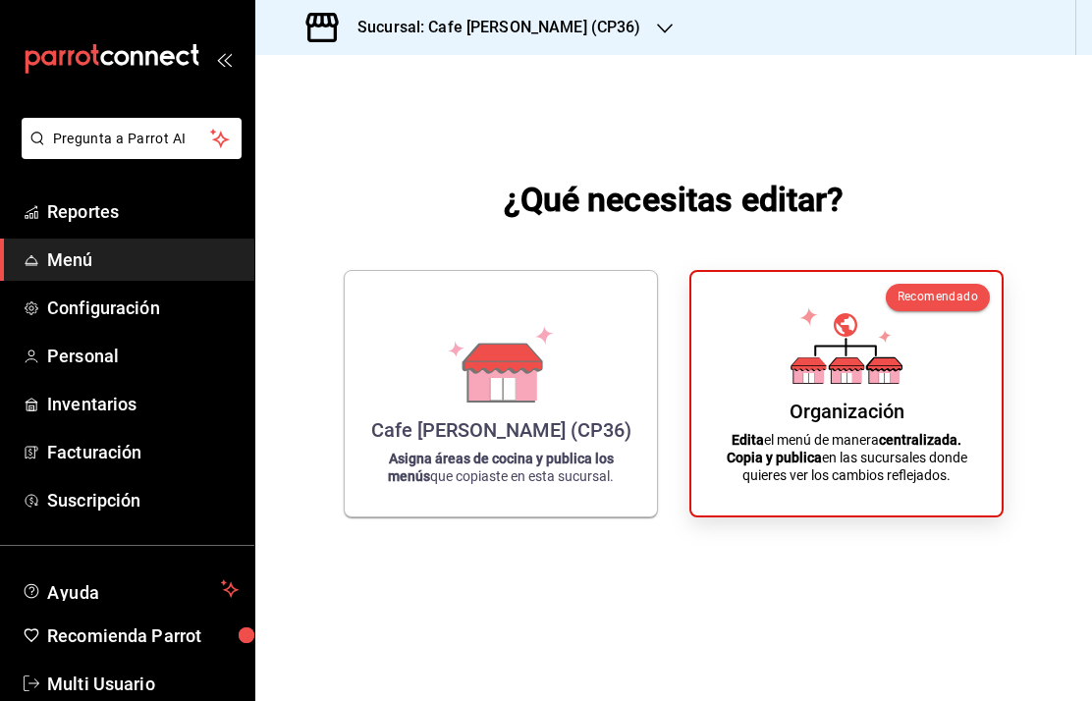
click at [96, 249] on span "Menú" at bounding box center [142, 259] width 191 height 27
click at [116, 247] on span "Menú" at bounding box center [142, 259] width 191 height 27
click at [754, 466] on div "Organización Edita el menú de manera centralizada. Copia y publica en las sucur…" at bounding box center [846, 394] width 263 height 212
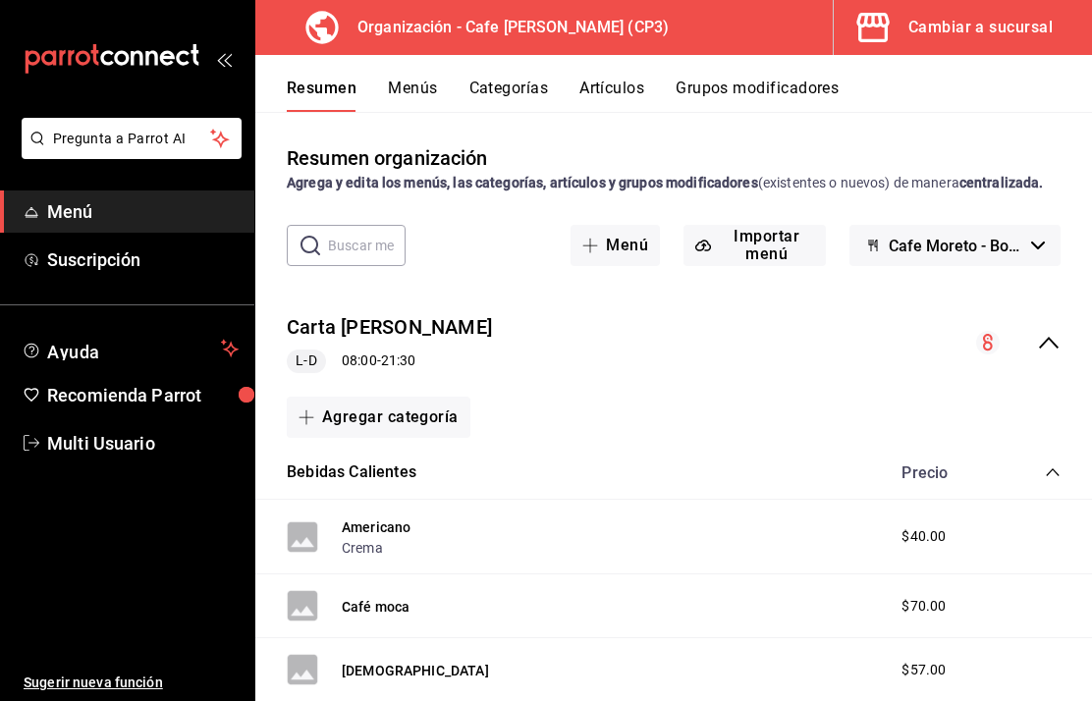
click at [139, 148] on span "Pregunta a Parrot AI" at bounding box center [132, 139] width 158 height 21
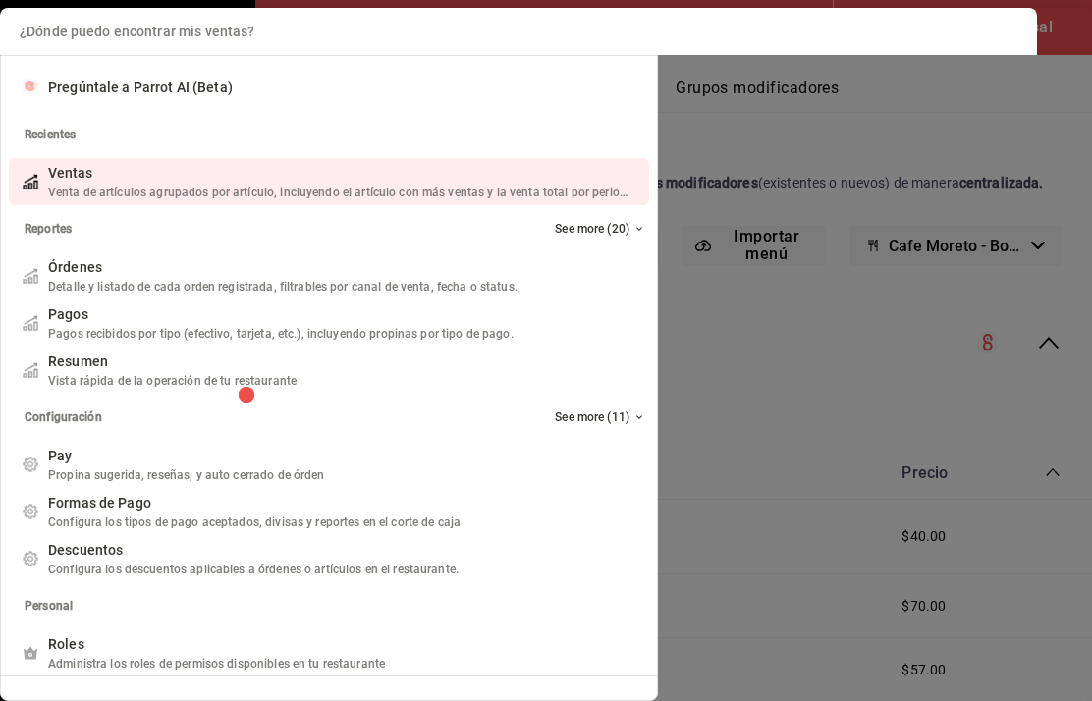
click at [136, 27] on input "Quiero cancelar una orden" at bounding box center [518, 31] width 1013 height 47
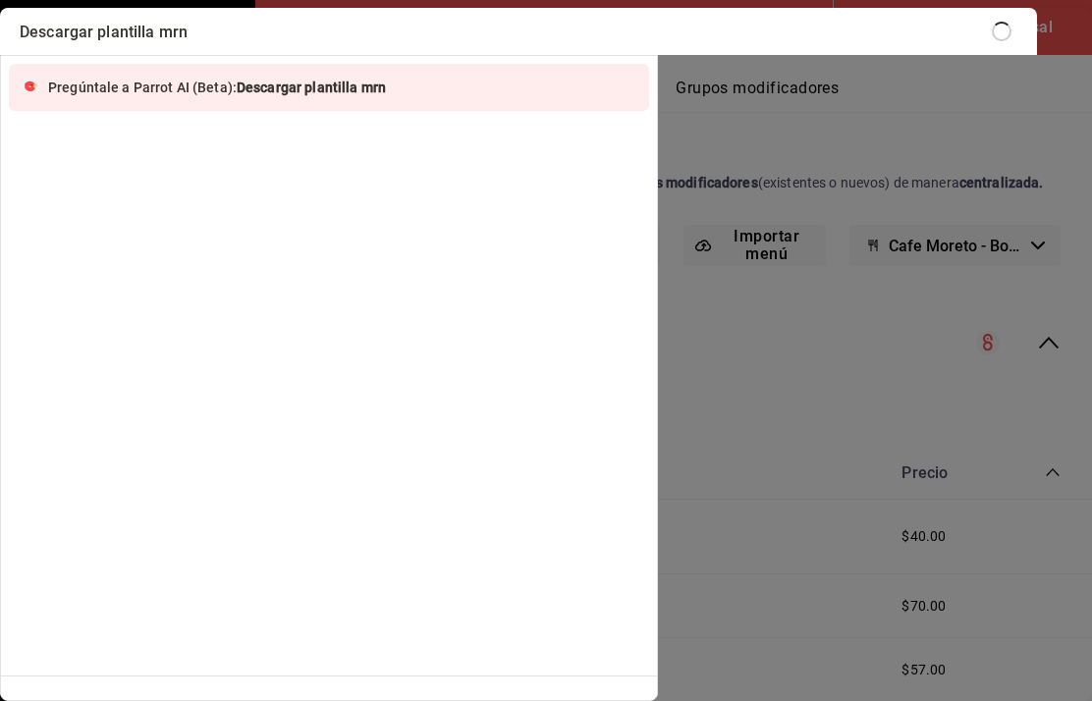
type input "Descargar plantilla mrnu"
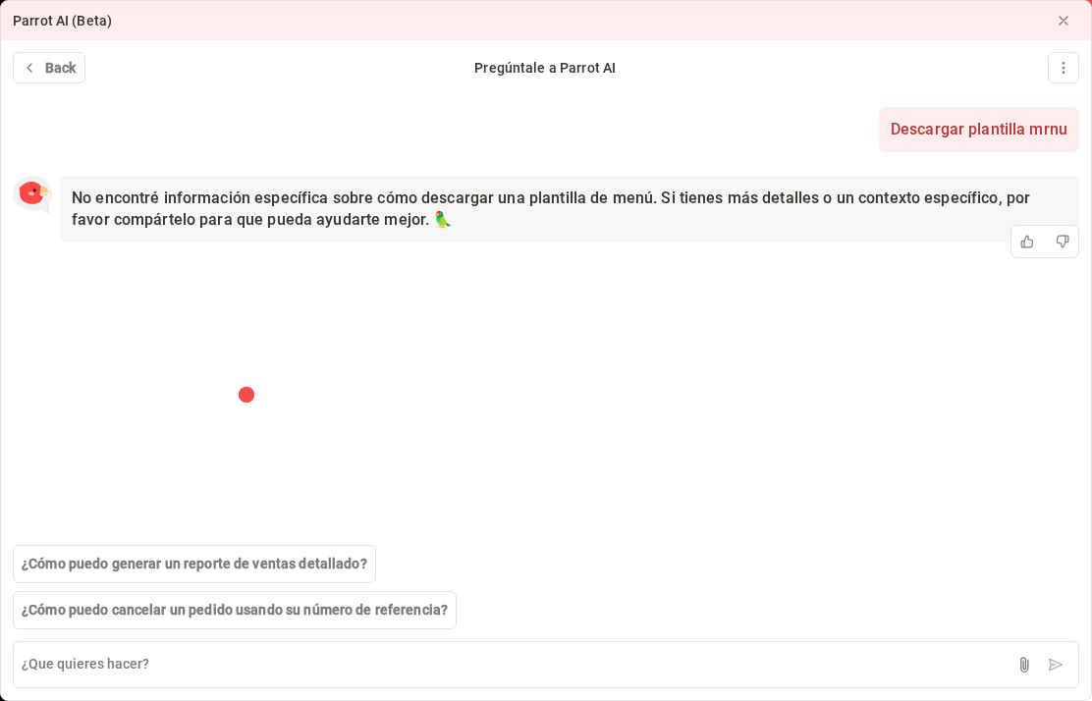
click at [55, 73] on span "Back" at bounding box center [60, 68] width 31 height 21
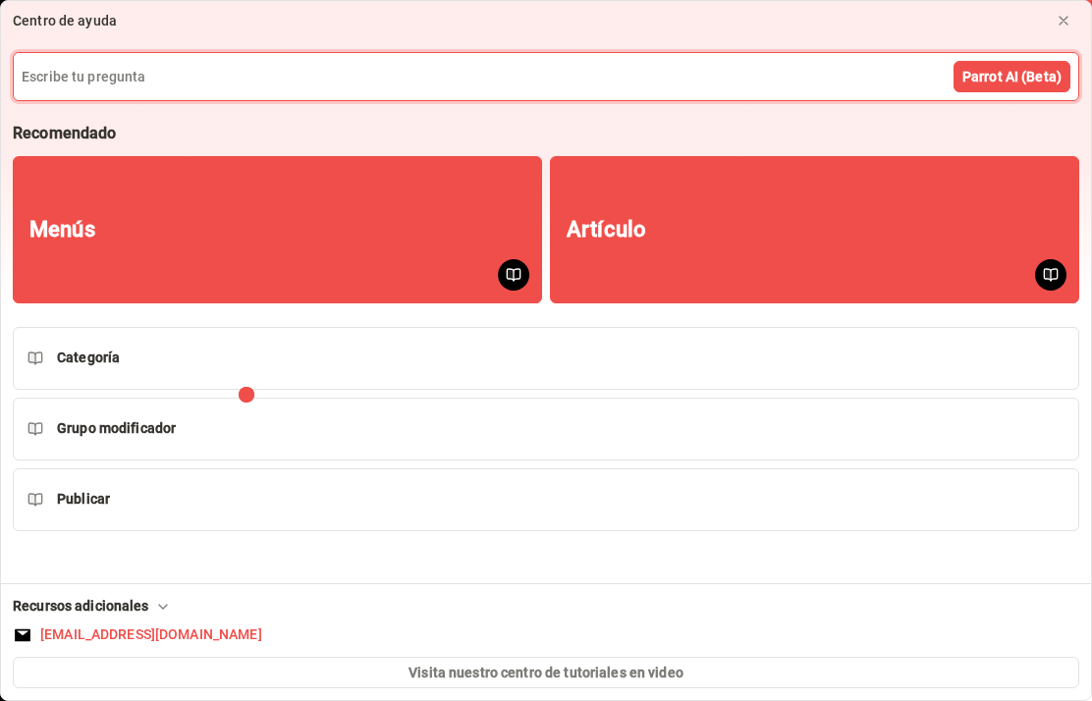
click at [346, 254] on button "Menús" at bounding box center [277, 229] width 529 height 147
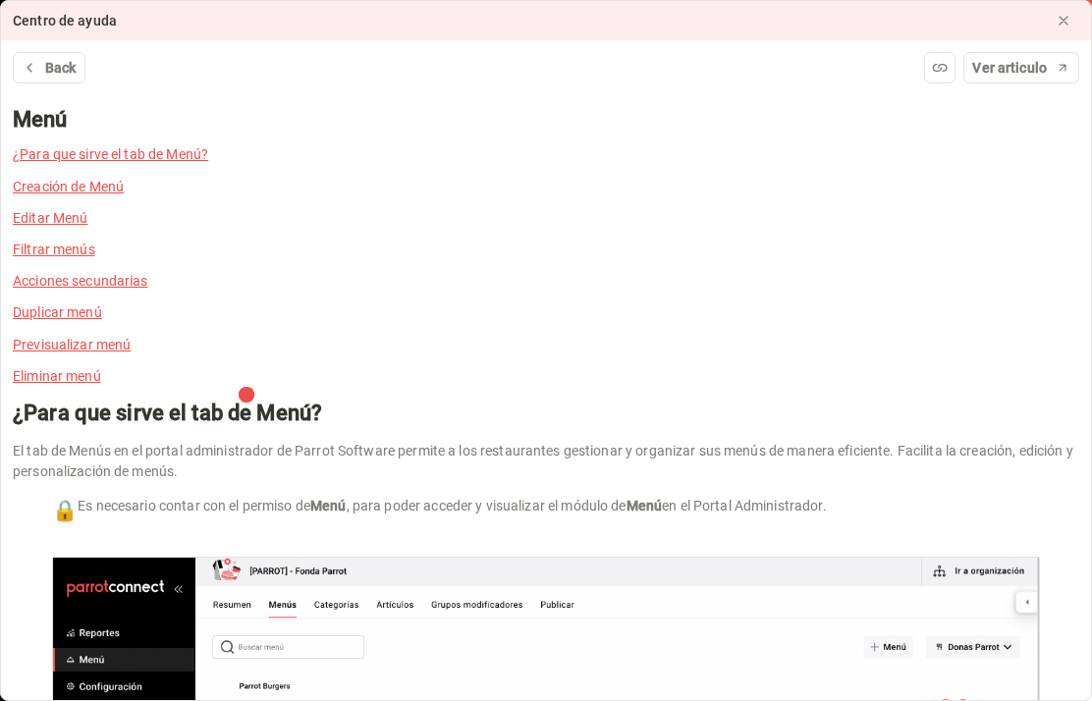
click at [81, 186] on link "Creación de Menú" at bounding box center [68, 187] width 111 height 16
click at [79, 184] on link "Creación de Menú" at bounding box center [68, 187] width 111 height 16
click at [48, 54] on button "Back" at bounding box center [49, 67] width 73 height 31
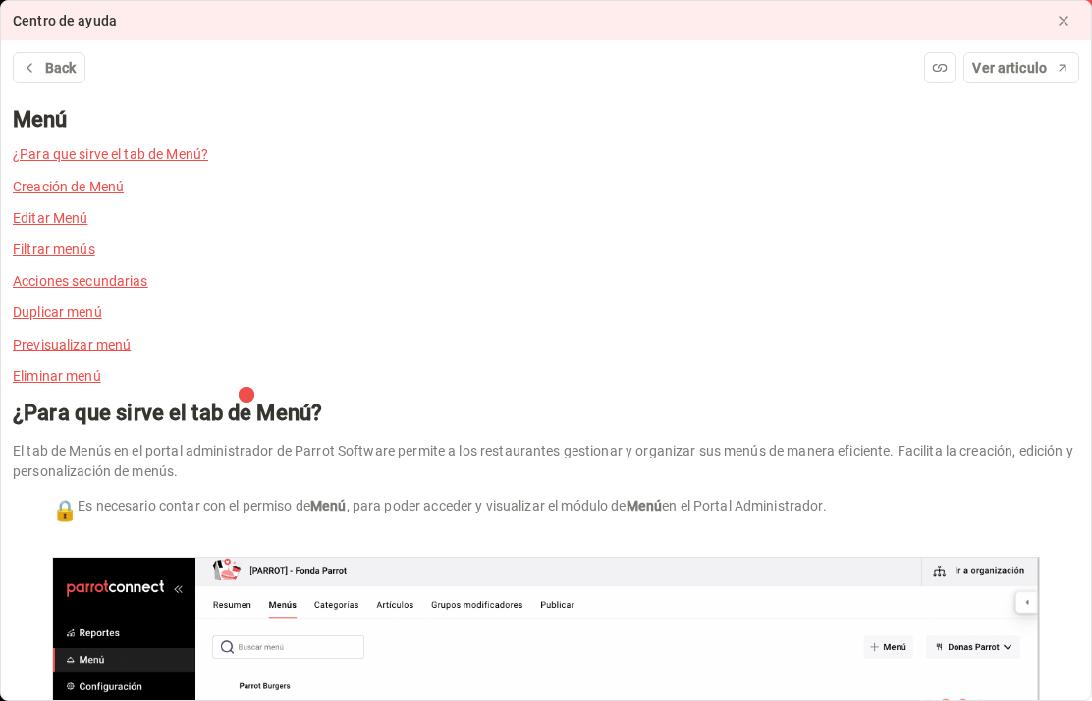
click at [54, 75] on span "Back" at bounding box center [60, 68] width 31 height 21
click at [68, 70] on span "Back" at bounding box center [60, 68] width 31 height 21
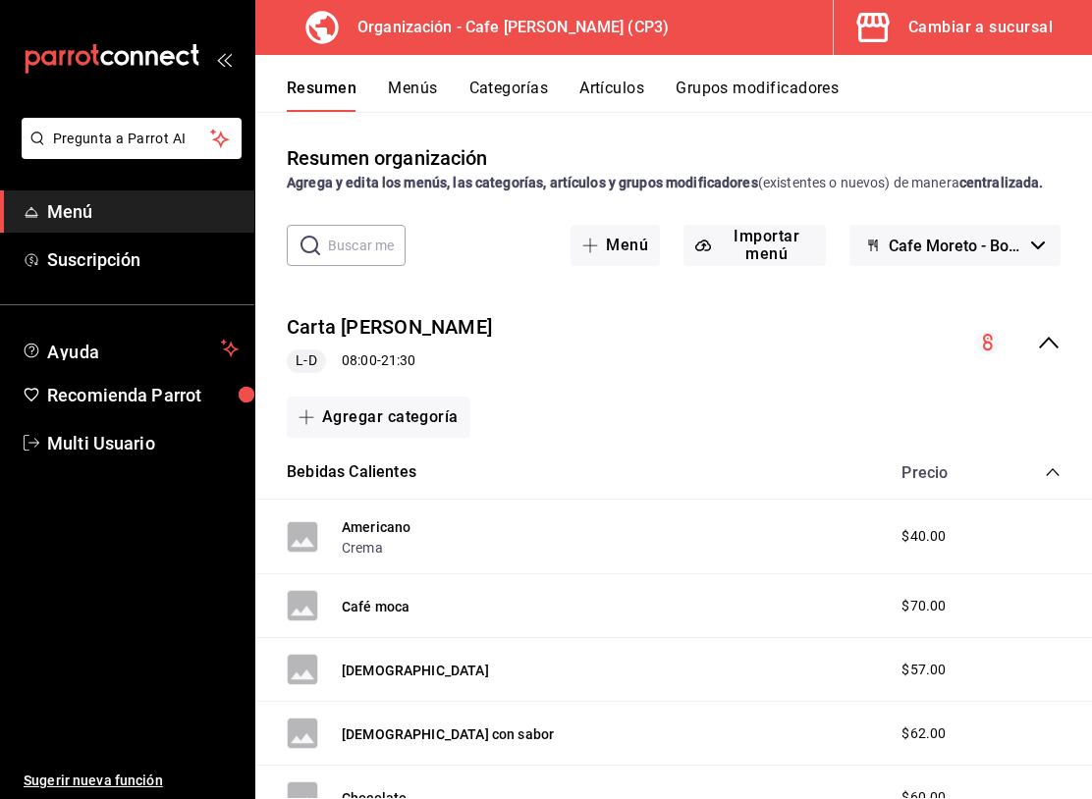
click at [378, 20] on h3 "Organización - Cafe [PERSON_NAME] (CP3)" at bounding box center [505, 28] width 327 height 24
click at [81, 208] on span "Menú" at bounding box center [142, 211] width 191 height 27
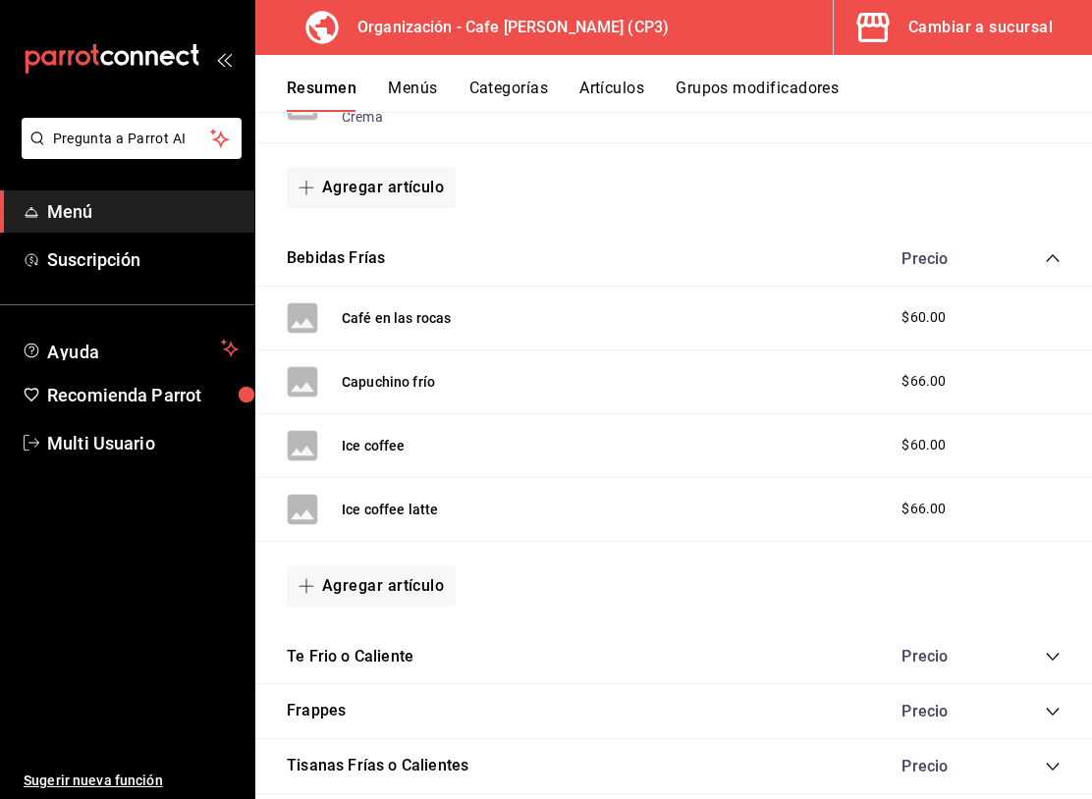
scroll to position [1081, 0]
